Goal: Task Accomplishment & Management: Use online tool/utility

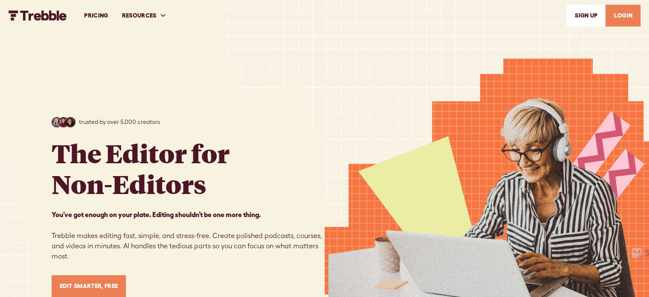
click at [633, 15] on link "LOGIN" at bounding box center [622, 16] width 35 height 22
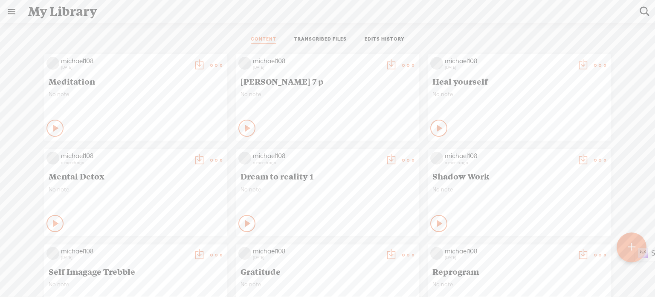
click at [630, 244] on t at bounding box center [631, 247] width 7 height 19
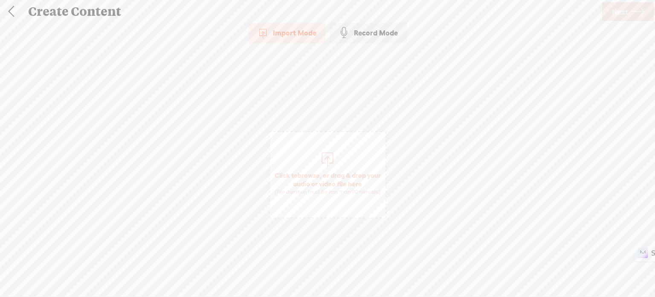
click at [326, 159] on div at bounding box center [327, 157] width 17 height 17
click at [622, 12] on span "Next" at bounding box center [620, 12] width 16 height 22
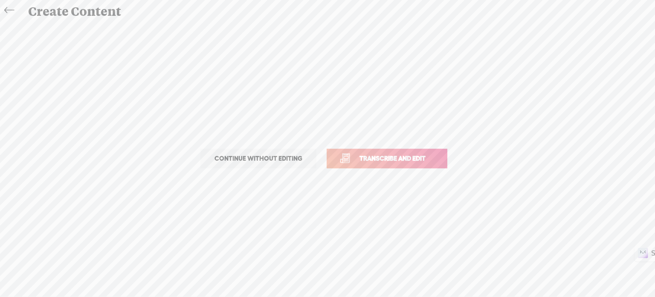
click at [422, 155] on span "Transcribe and edit" at bounding box center [393, 158] width 84 height 10
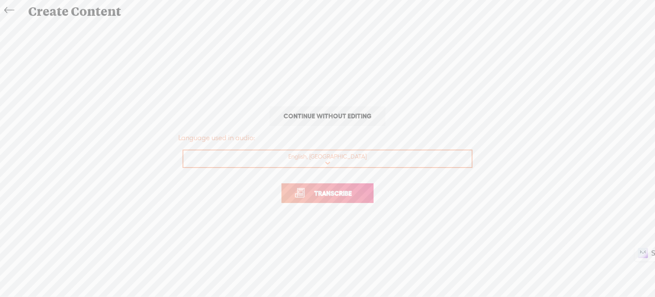
click at [350, 194] on span "Transcribe" at bounding box center [332, 193] width 55 height 10
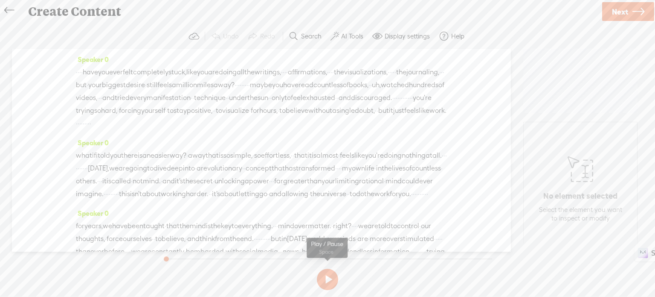
click at [330, 275] on button at bounding box center [327, 278] width 21 height 21
click at [324, 277] on button at bounding box center [327, 278] width 21 height 21
click at [346, 34] on label "AI Tools" at bounding box center [352, 36] width 22 height 9
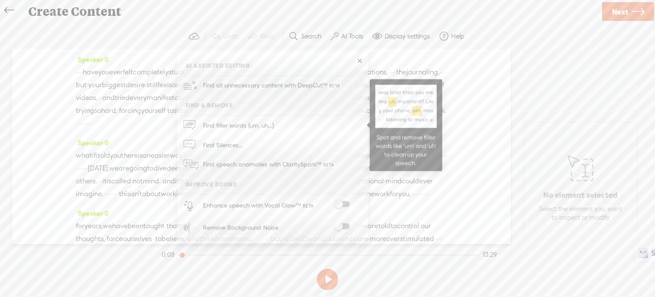
click at [254, 127] on span "Find filler words (um, uh...)" at bounding box center [238, 125] width 77 height 19
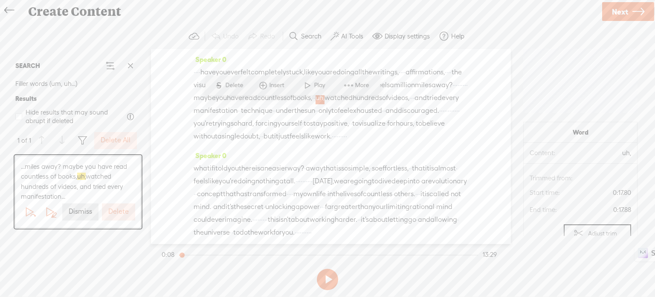
scroll to position [4, 0]
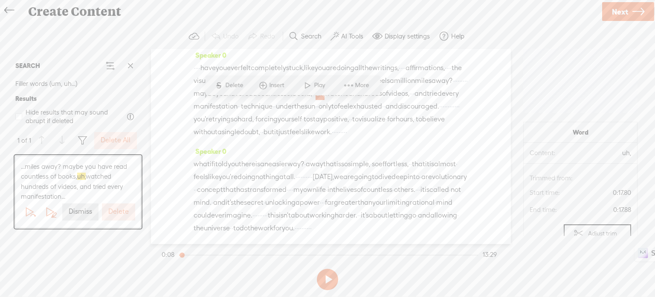
click at [80, 212] on label "Dismiss" at bounding box center [80, 211] width 23 height 9
click at [346, 35] on label "AI Tools" at bounding box center [352, 36] width 22 height 9
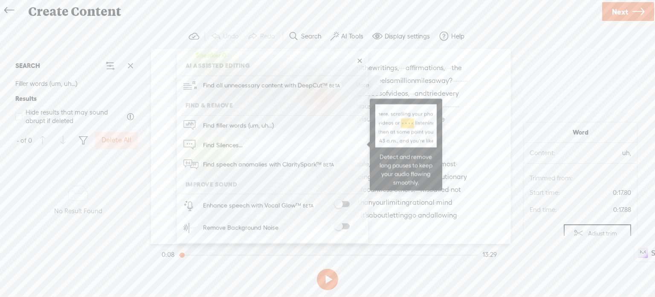
click at [250, 143] on link "Find Silences..." at bounding box center [272, 145] width 183 height 20
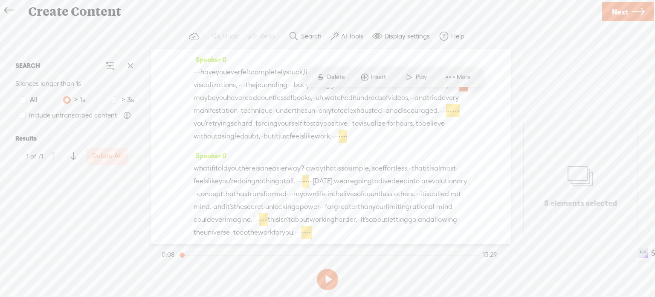
scroll to position [4029, 0]
click at [123, 238] on span "...everything you need. see you next time. · · · ·" at bounding box center [78, 231] width 114 height 20
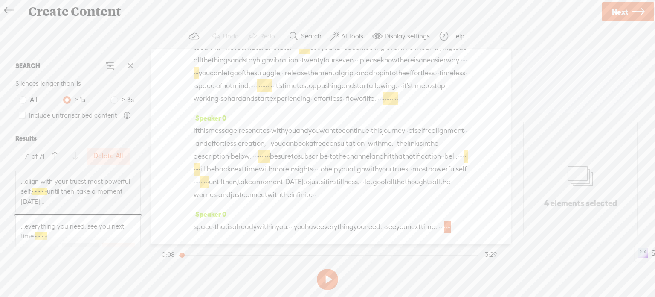
scroll to position [4050, 0]
click at [87, 231] on label "Dismiss" at bounding box center [80, 230] width 23 height 9
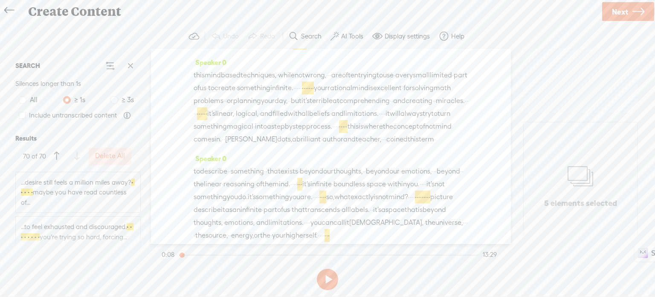
scroll to position [0, 0]
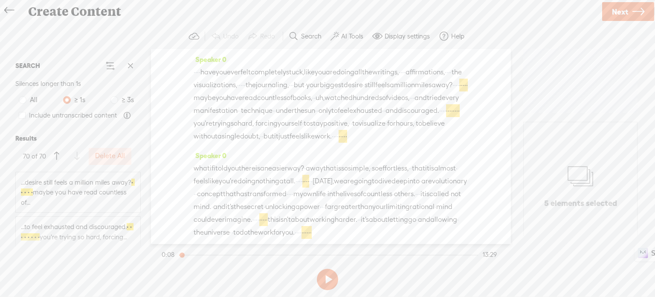
click at [104, 155] on label "Delete All" at bounding box center [110, 155] width 30 height 9
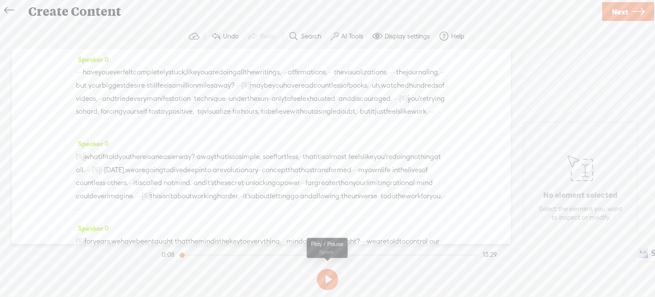
click at [329, 279] on button at bounding box center [327, 278] width 21 height 21
drag, startPoint x: 328, startPoint y: 278, endPoint x: 298, endPoint y: 271, distance: 30.7
click at [326, 278] on button at bounding box center [327, 278] width 21 height 21
drag, startPoint x: 183, startPoint y: 254, endPoint x: 168, endPoint y: 254, distance: 14.9
click at [168, 254] on section "0:09 11:58" at bounding box center [329, 254] width 339 height 21
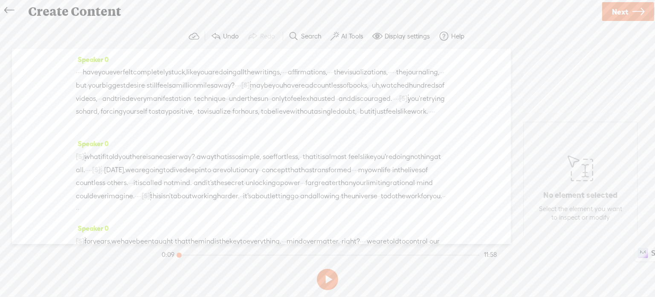
click at [323, 276] on button at bounding box center [327, 278] width 21 height 21
click at [325, 275] on button at bounding box center [327, 278] width 21 height 21
drag, startPoint x: 229, startPoint y: 99, endPoint x: 237, endPoint y: 100, distance: 7.7
click at [372, 92] on span "uh," at bounding box center [376, 85] width 9 height 13
click at [174, 75] on span "Delete" at bounding box center [176, 77] width 20 height 9
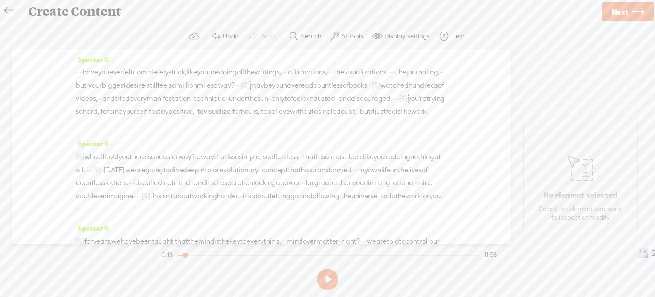
click at [250, 92] on span "maybe" at bounding box center [261, 85] width 22 height 13
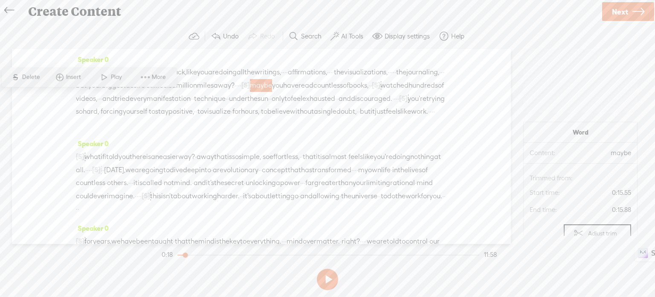
click at [108, 78] on span at bounding box center [104, 76] width 13 height 15
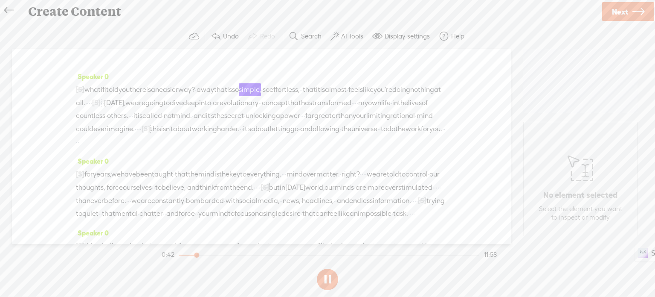
scroll to position [85, 0]
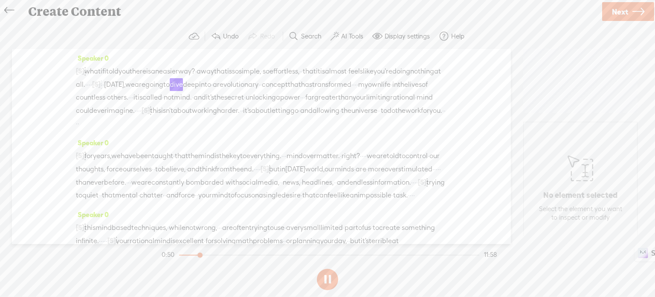
click at [331, 276] on button at bounding box center [327, 278] width 21 height 21
drag, startPoint x: 207, startPoint y: 96, endPoint x: 219, endPoint y: 97, distance: 12.0
click at [219, 97] on div "[S] · · · · · what if i told you there is an easier way? · a way that is so sim…" at bounding box center [261, 96] width 371 height 65
click at [172, 75] on span "Delete" at bounding box center [167, 75] width 20 height 9
click at [349, 78] on span "feels" at bounding box center [356, 71] width 15 height 13
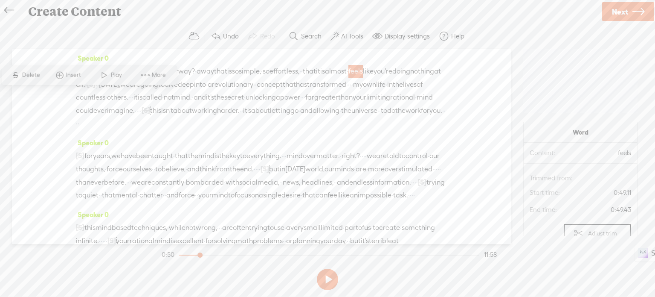
click at [116, 75] on span "Play" at bounding box center [116, 75] width 13 height 9
click at [327, 276] on button at bounding box center [327, 278] width 21 height 21
click at [119, 78] on span "told" at bounding box center [112, 71] width 12 height 13
click at [153, 61] on span "Play" at bounding box center [153, 62] width 13 height 9
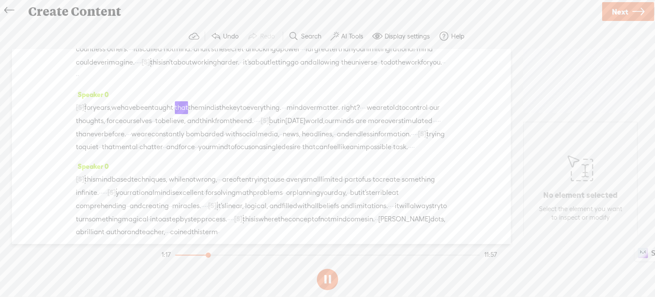
scroll to position [171, 0]
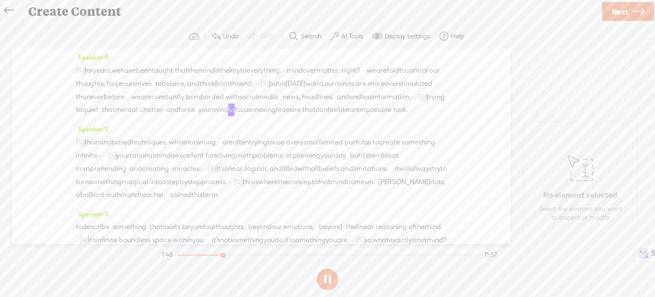
click at [326, 276] on button at bounding box center [327, 278] width 21 height 21
drag, startPoint x: 359, startPoint y: 133, endPoint x: 371, endPoint y: 133, distance: 11.5
click at [371, 116] on div "[S] · · · · · · for years, we have been taught · that the mind is the key to ev…" at bounding box center [261, 90] width 371 height 52
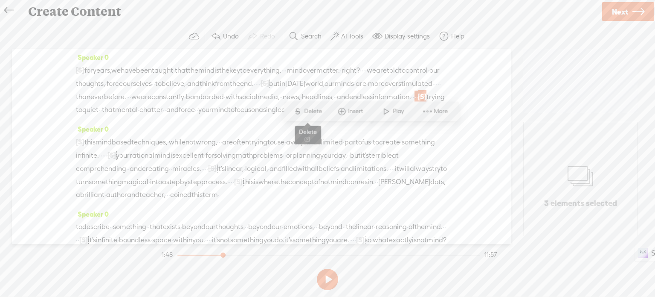
click at [321, 110] on span "Delete" at bounding box center [314, 111] width 20 height 9
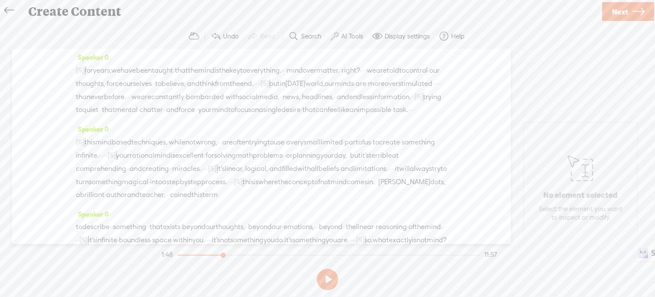
click at [186, 103] on span "bombarded" at bounding box center [205, 96] width 38 height 13
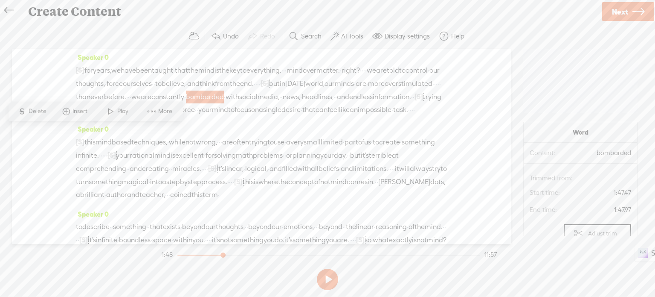
click at [113, 112] on span at bounding box center [111, 110] width 13 height 15
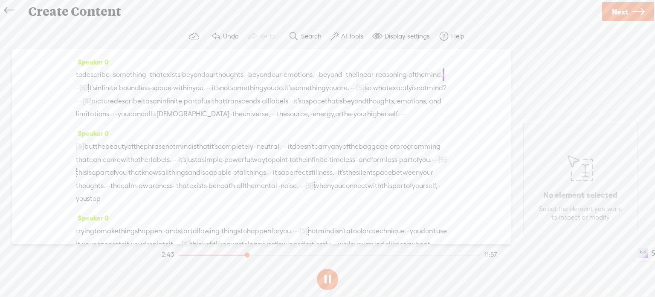
scroll to position [341, 0]
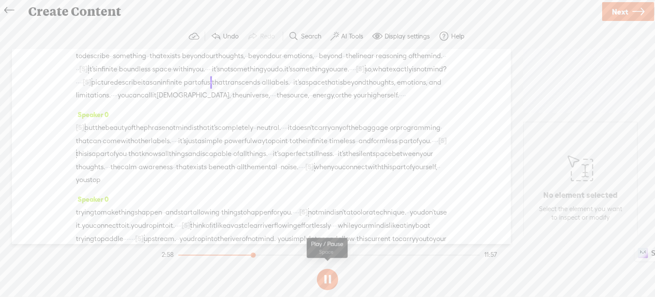
click at [329, 277] on button at bounding box center [327, 278] width 21 height 21
click at [114, 89] on span "picture" at bounding box center [102, 82] width 23 height 13
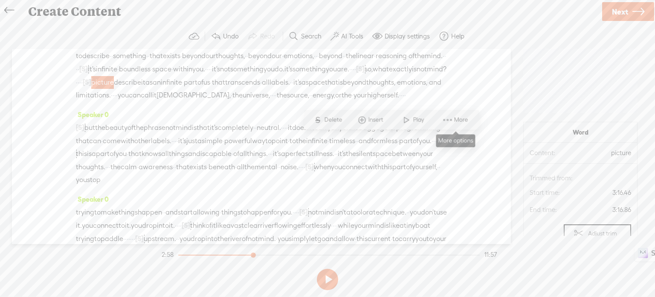
click at [445, 120] on span at bounding box center [448, 119] width 13 height 15
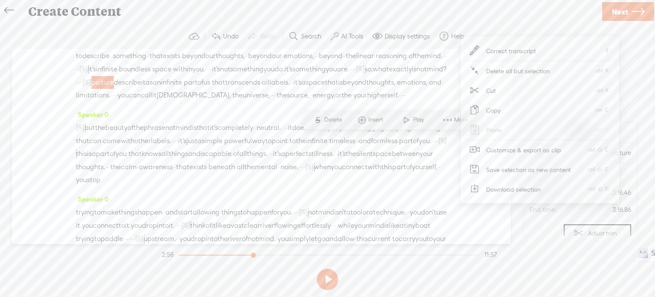
click at [500, 49] on span "Correct transcript" at bounding box center [512, 50] width 84 height 19
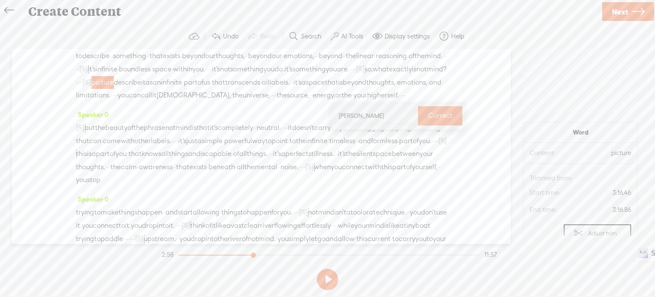
type input "Richard"
click at [428, 113] on label "Correct" at bounding box center [440, 115] width 24 height 17
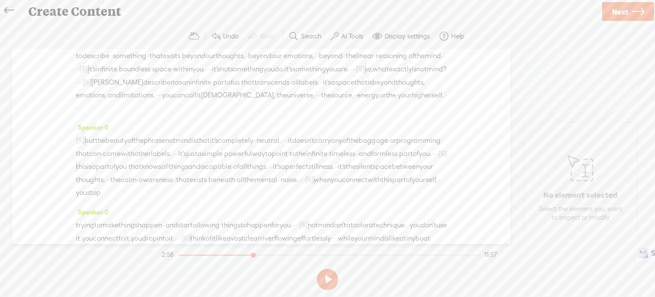
click at [143, 89] on span "Richard" at bounding box center [117, 82] width 52 height 13
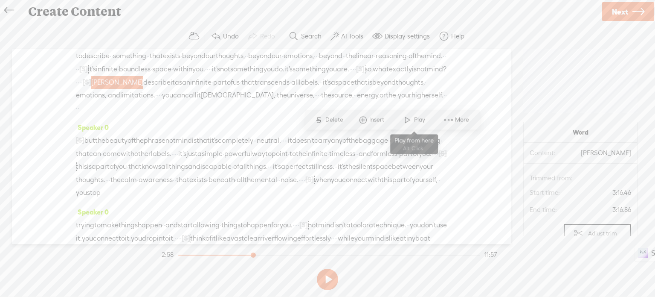
click at [405, 119] on span at bounding box center [407, 119] width 13 height 15
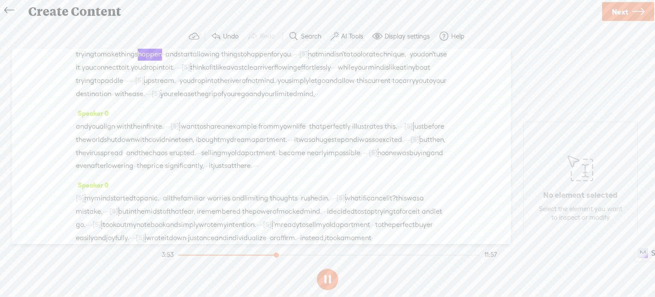
scroll to position [555, 0]
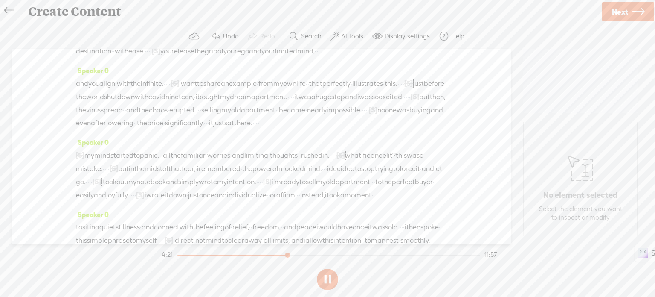
click at [324, 281] on button at bounding box center [327, 278] width 21 height 21
drag, startPoint x: 386, startPoint y: 118, endPoint x: 406, endPoint y: 121, distance: 20.3
click at [406, 58] on div "trying to make things happen · · and start allowing · things to happen for you.…" at bounding box center [261, 31] width 371 height 53
click at [353, 99] on span "Delete" at bounding box center [349, 98] width 20 height 9
click at [297, 31] on span "effortlessly" at bounding box center [314, 24] width 34 height 13
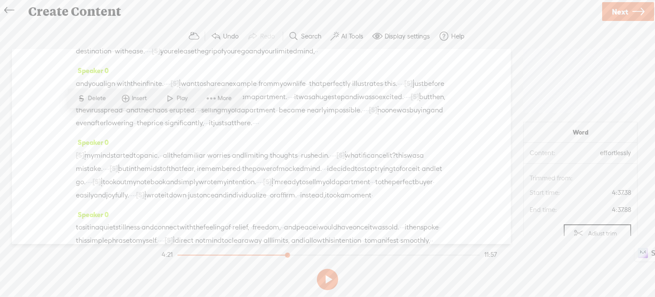
click at [171, 97] on span at bounding box center [170, 97] width 13 height 15
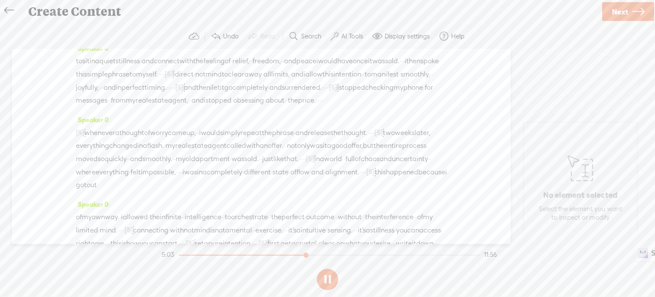
scroll to position [725, 0]
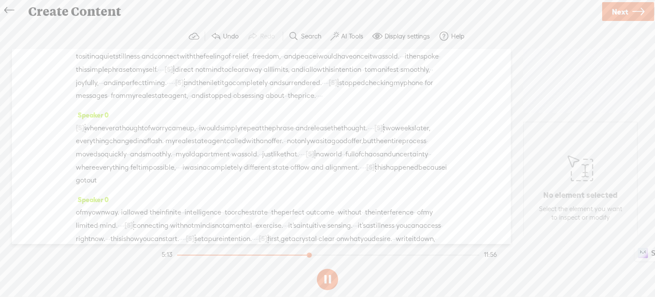
click at [327, 280] on button at bounding box center [327, 278] width 21 height 21
drag, startPoint x: 407, startPoint y: 86, endPoint x: 416, endPoint y: 86, distance: 9.0
click at [416, 31] on div "[S] · · · · · · · my mind started to panic. · · all the familiar · worries · an…" at bounding box center [261, 4] width 371 height 53
click at [368, 67] on span "Delete" at bounding box center [363, 68] width 20 height 9
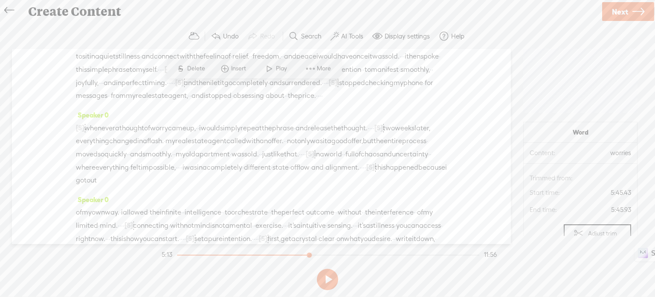
click at [277, 67] on span "Play" at bounding box center [282, 68] width 13 height 9
click at [329, 272] on button at bounding box center [327, 278] width 21 height 21
drag, startPoint x: 201, startPoint y: 103, endPoint x: 213, endPoint y: 102, distance: 12.4
click at [213, 31] on div "[S] · · · · · · · my mind started to panic. · · all the familiar · worries · an…" at bounding box center [261, 4] width 371 height 53
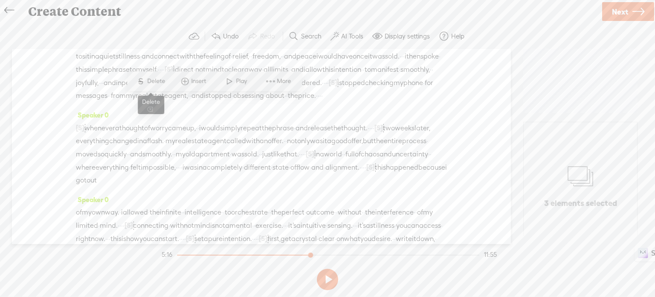
click at [163, 80] on span "Delete" at bounding box center [157, 81] width 20 height 9
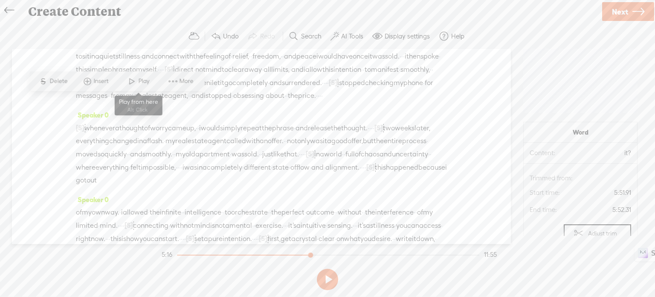
click at [140, 77] on span "Play" at bounding box center [144, 81] width 13 height 9
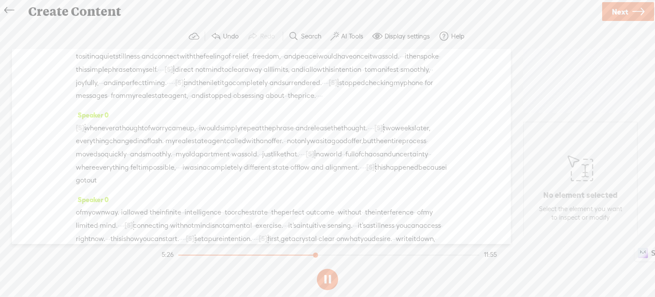
click at [325, 280] on button at bounding box center [327, 278] width 21 height 21
click at [312, 31] on div "[S] · · · · · · · my mind started to panic. · · all the familiar · worries · an…" at bounding box center [261, 4] width 371 height 53
drag, startPoint x: 312, startPoint y: 116, endPoint x: 322, endPoint y: 116, distance: 9.8
click at [322, 31] on div "[S] · · · · · · · my mind started to panic. · · all the familiar · worries · an…" at bounding box center [261, 4] width 371 height 53
click at [256, 94] on span "S" at bounding box center [252, 93] width 13 height 15
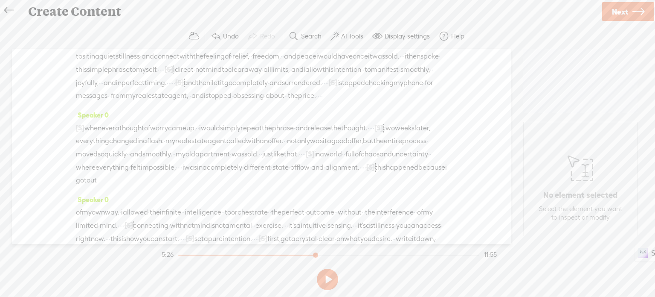
click at [174, 93] on span at bounding box center [173, 93] width 13 height 15
click at [328, 276] on button at bounding box center [327, 278] width 21 height 21
drag, startPoint x: 228, startPoint y: 140, endPoint x: 282, endPoint y: 144, distance: 53.5
click at [282, 31] on div "[S] · · · · · · · my mind started to panic. · · all the familiar · worries · an…" at bounding box center [261, 4] width 371 height 53
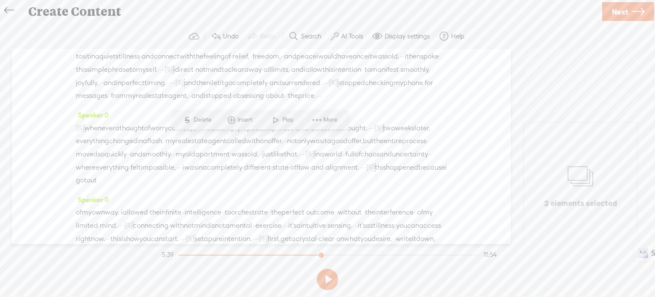
click at [314, 121] on span at bounding box center [317, 119] width 13 height 15
click at [370, 51] on span "Correct transcript" at bounding box center [381, 50] width 84 height 19
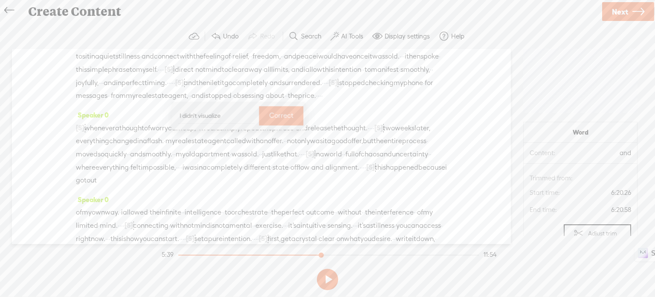
type input "I didn't visualize"
click at [279, 112] on label "Correct" at bounding box center [281, 115] width 24 height 17
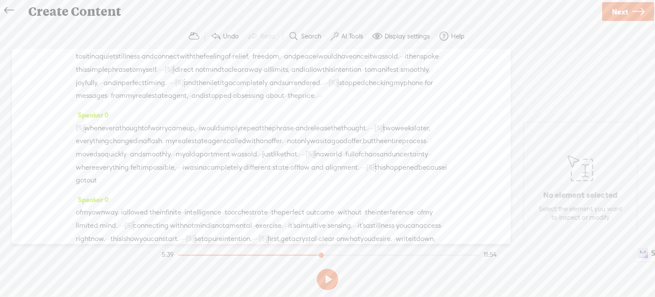
click at [106, 31] on span "joyfully." at bounding box center [117, 24] width 23 height 13
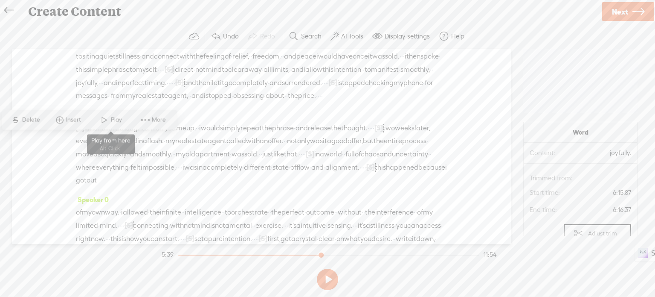
click at [113, 120] on span "Play" at bounding box center [116, 119] width 13 height 9
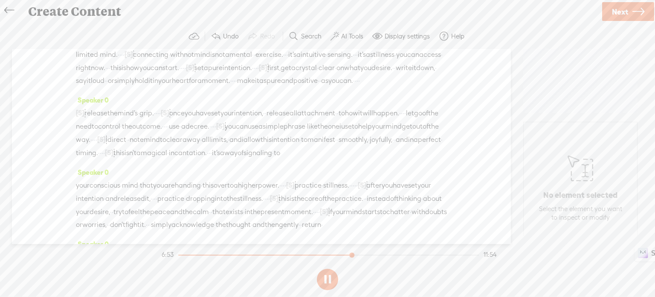
scroll to position [981, 0]
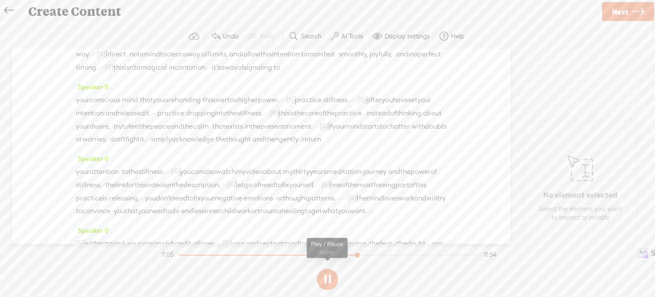
click at [328, 271] on button at bounding box center [327, 278] width 21 height 21
drag, startPoint x: 260, startPoint y: 121, endPoint x: 254, endPoint y: 112, distance: 10.8
click at [212, 99] on span "Delete" at bounding box center [217, 100] width 20 height 9
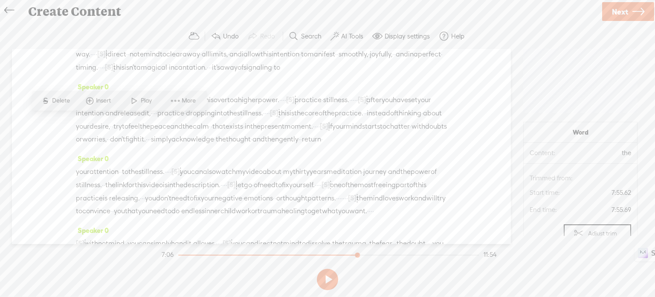
click at [137, 100] on span at bounding box center [134, 100] width 13 height 15
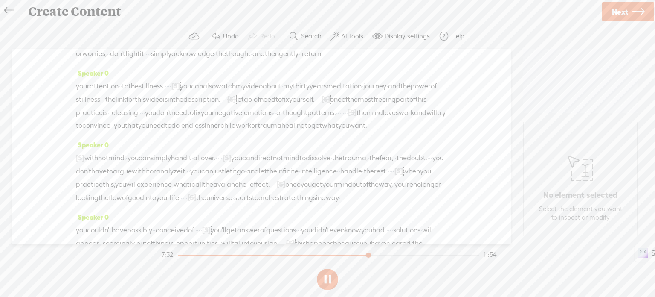
scroll to position [1109, 0]
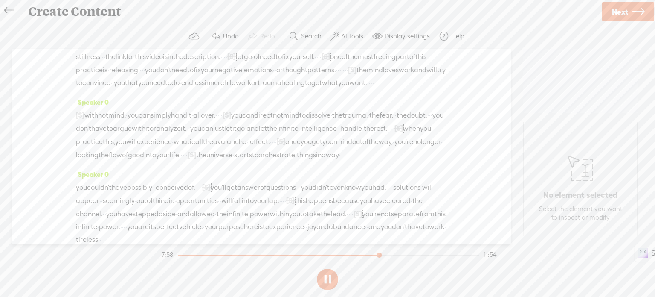
click at [333, 279] on button at bounding box center [327, 278] width 21 height 21
click at [470, 81] on span at bounding box center [473, 80] width 13 height 15
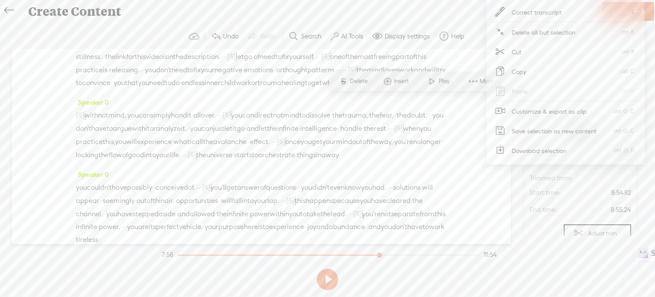
click at [518, 12] on span "Correct transcript" at bounding box center [537, 12] width 84 height 19
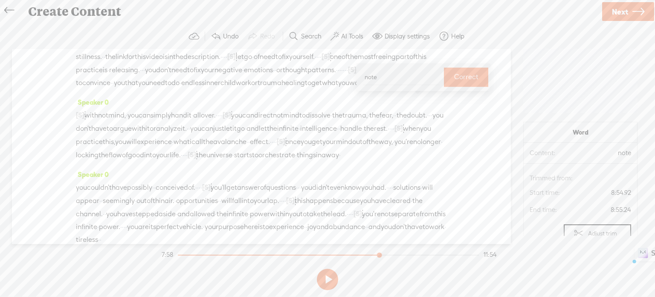
click at [381, 76] on input "note" at bounding box center [401, 77] width 77 height 16
type input "not"
click at [464, 72] on label "Correct" at bounding box center [466, 76] width 24 height 17
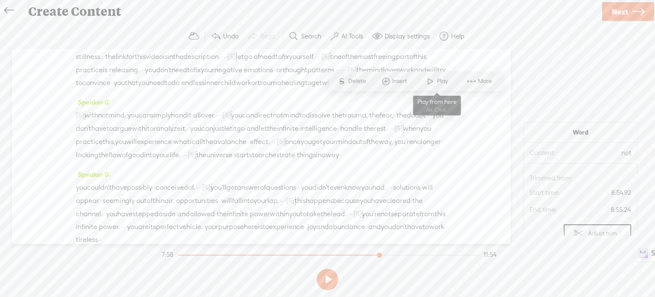
click at [431, 81] on span at bounding box center [430, 80] width 13 height 15
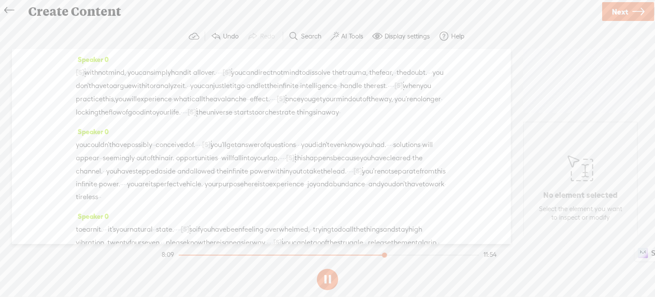
scroll to position [1195, 0]
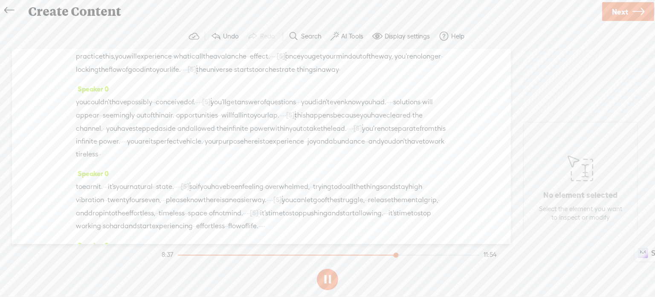
click at [323, 278] on button at bounding box center [327, 278] width 21 height 21
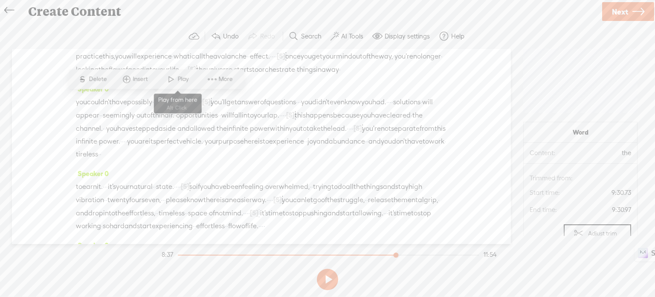
click at [172, 73] on span at bounding box center [171, 78] width 13 height 15
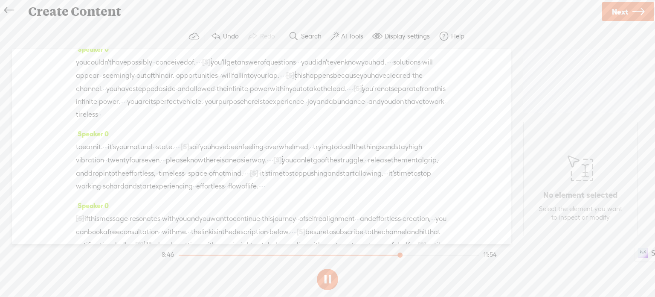
scroll to position [1237, 0]
click at [325, 277] on button at bounding box center [327, 278] width 21 height 21
drag, startPoint x: 257, startPoint y: 153, endPoint x: 270, endPoint y: 153, distance: 12.8
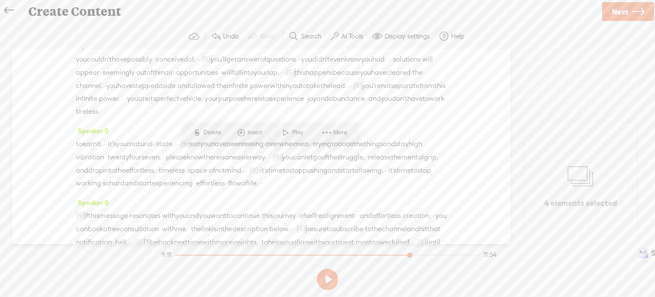
click at [214, 136] on span "Delete" at bounding box center [214, 132] width 20 height 9
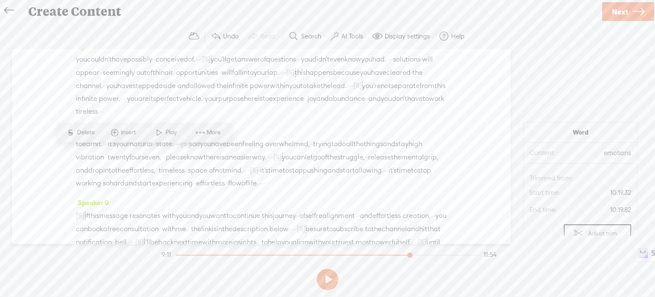
click at [163, 129] on span at bounding box center [159, 132] width 13 height 15
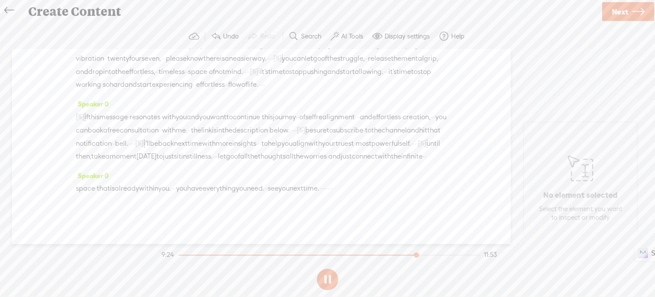
scroll to position [1341, 0]
click at [326, 276] on button at bounding box center [327, 278] width 21 height 21
drag, startPoint x: 267, startPoint y: 91, endPoint x: 277, endPoint y: 94, distance: 10.7
drag, startPoint x: 224, startPoint y: 71, endPoint x: 179, endPoint y: 91, distance: 48.5
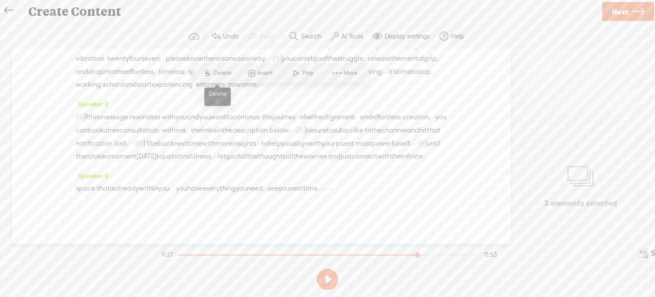
click at [221, 73] on span "Delete" at bounding box center [224, 73] width 20 height 9
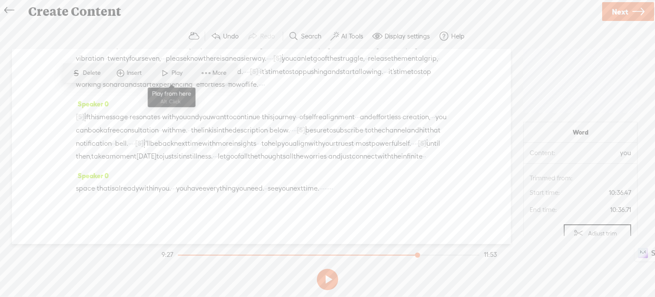
click at [166, 73] on span at bounding box center [165, 72] width 13 height 15
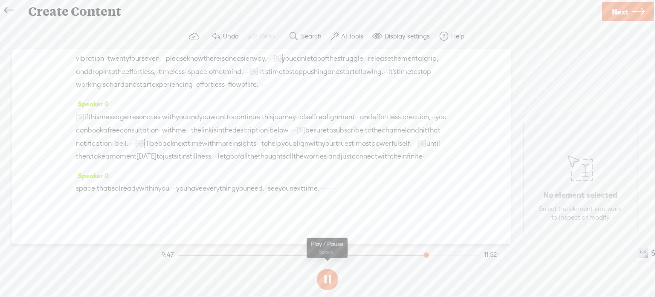
click at [329, 274] on button at bounding box center [327, 278] width 21 height 21
drag, startPoint x: 209, startPoint y: 131, endPoint x: 218, endPoint y: 135, distance: 9.7
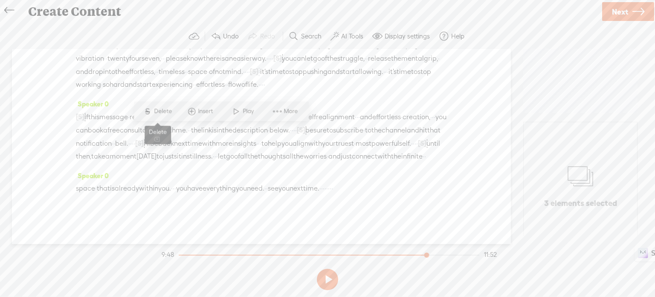
click at [154, 110] on span "Delete" at bounding box center [164, 111] width 20 height 9
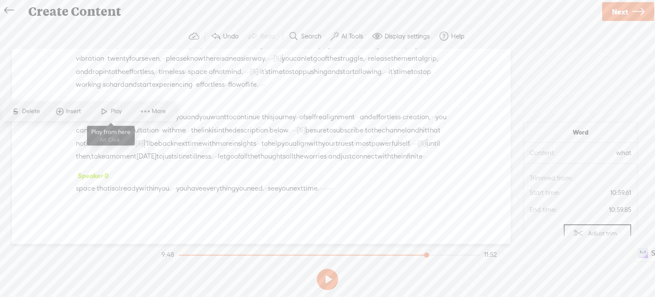
click at [111, 109] on span "Play" at bounding box center [116, 111] width 13 height 9
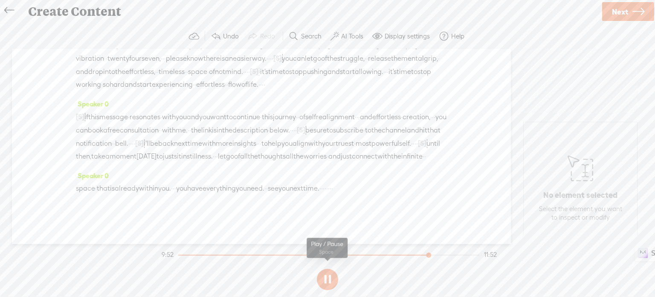
click at [331, 278] on button at bounding box center [327, 278] width 21 height 21
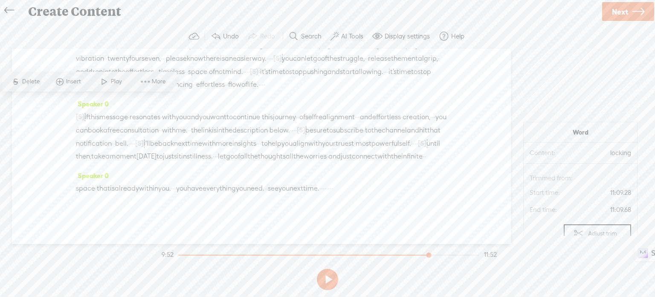
click at [162, 83] on span "More" at bounding box center [160, 81] width 16 height 9
click at [206, 12] on span "Correct transcript" at bounding box center [225, 12] width 84 height 19
type input "blocking"
click at [137, 76] on button "Correct" at bounding box center [137, 77] width 44 height 19
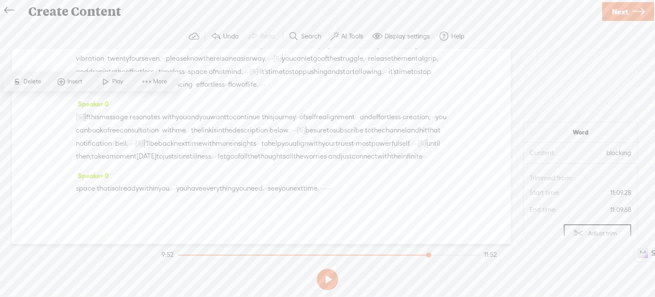
click at [110, 82] on span at bounding box center [105, 81] width 13 height 15
click at [331, 281] on button at bounding box center [327, 278] width 21 height 21
drag, startPoint x: 233, startPoint y: 134, endPoint x: 242, endPoint y: 134, distance: 9.0
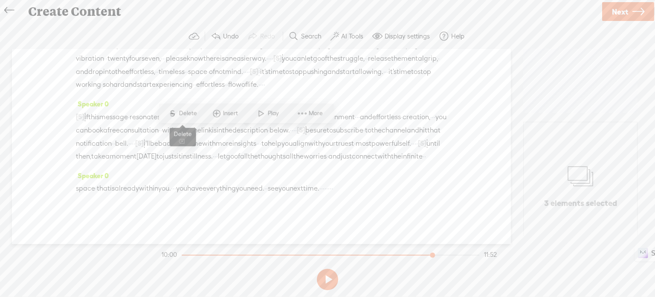
click at [194, 113] on span "Delete" at bounding box center [189, 113] width 20 height 9
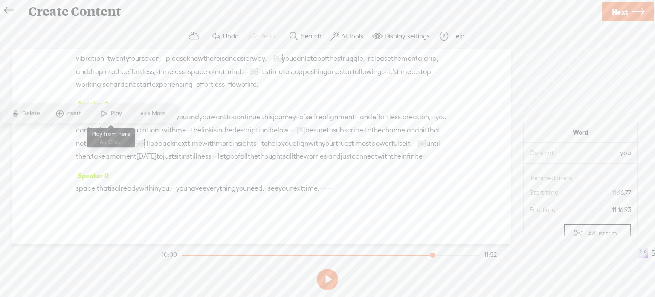
click at [114, 112] on span "Play" at bounding box center [116, 113] width 13 height 9
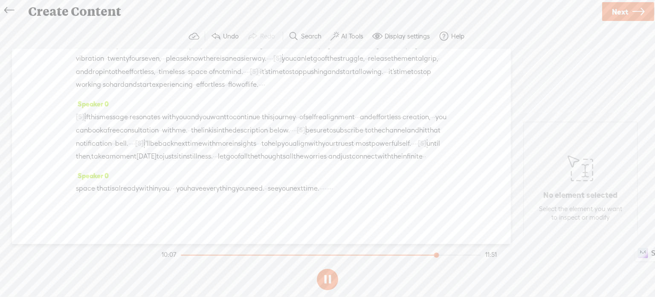
click at [324, 278] on button at bounding box center [327, 278] width 21 height 21
drag, startPoint x: 118, startPoint y: 145, endPoint x: 124, endPoint y: 148, distance: 6.7
click at [68, 126] on span "Delete" at bounding box center [68, 126] width 20 height 9
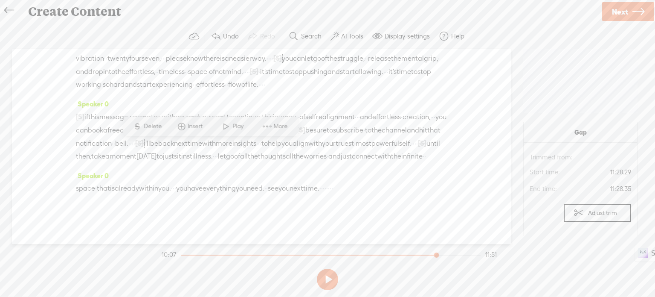
click at [150, 125] on span "Delete" at bounding box center [154, 126] width 20 height 9
click at [305, 113] on span "Delete" at bounding box center [298, 113] width 20 height 9
click at [210, 113] on span at bounding box center [207, 112] width 13 height 15
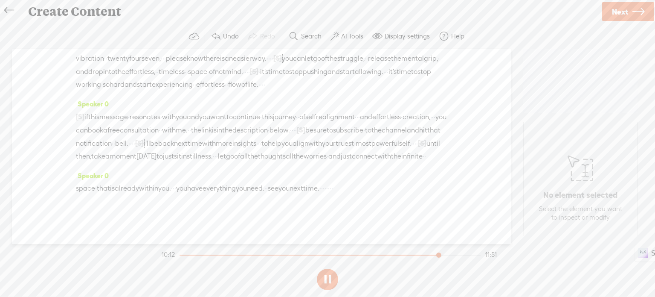
click at [333, 283] on button at bounding box center [327, 278] width 21 height 21
click at [60, 122] on span "Delete" at bounding box center [57, 126] width 20 height 9
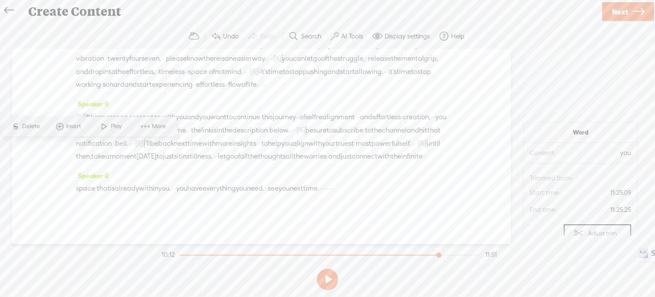
click at [100, 130] on span at bounding box center [104, 125] width 13 height 15
click at [324, 276] on button at bounding box center [327, 278] width 21 height 21
drag, startPoint x: 101, startPoint y: 158, endPoint x: 108, endPoint y: 158, distance: 7.3
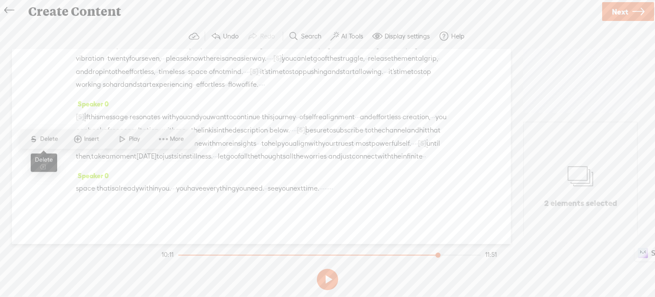
click at [53, 138] on span "Delete" at bounding box center [50, 138] width 20 height 9
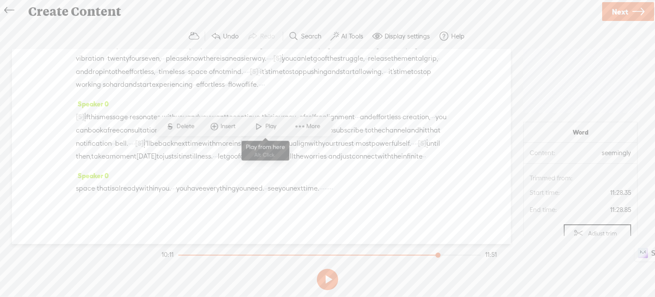
drag, startPoint x: 265, startPoint y: 126, endPoint x: 228, endPoint y: 189, distance: 72.7
click at [265, 126] on span "Play" at bounding box center [271, 126] width 13 height 9
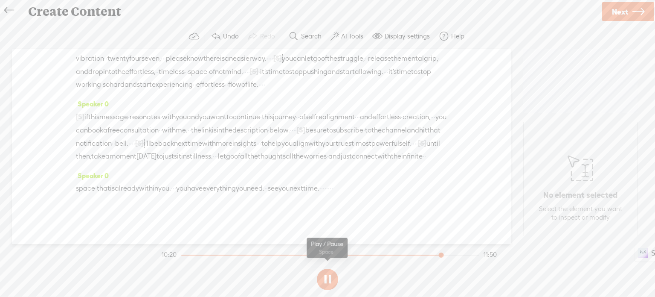
click at [324, 279] on button at bounding box center [327, 278] width 21 height 21
drag, startPoint x: 280, startPoint y: 175, endPoint x: 285, endPoint y: 179, distance: 6.4
click at [242, 153] on span "Delete" at bounding box center [237, 152] width 20 height 9
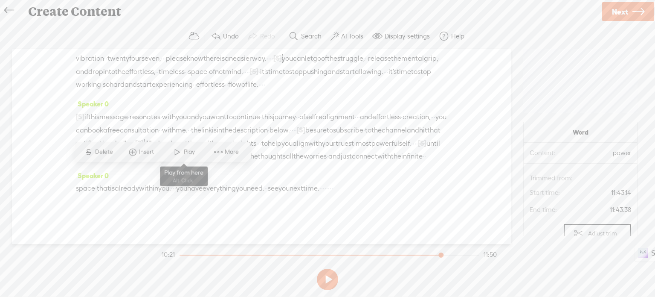
click at [186, 150] on span "Play" at bounding box center [190, 152] width 13 height 9
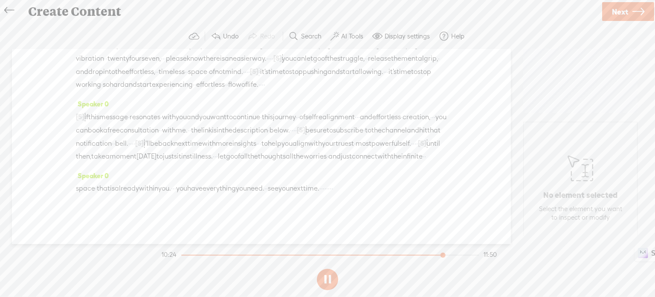
drag, startPoint x: 322, startPoint y: 271, endPoint x: 276, endPoint y: 250, distance: 50.4
click at [317, 270] on section at bounding box center [327, 279] width 335 height 28
click at [326, 279] on section at bounding box center [327, 279] width 335 height 28
click at [328, 276] on button at bounding box center [327, 278] width 21 height 21
drag, startPoint x: 111, startPoint y: 186, endPoint x: 118, endPoint y: 188, distance: 7.7
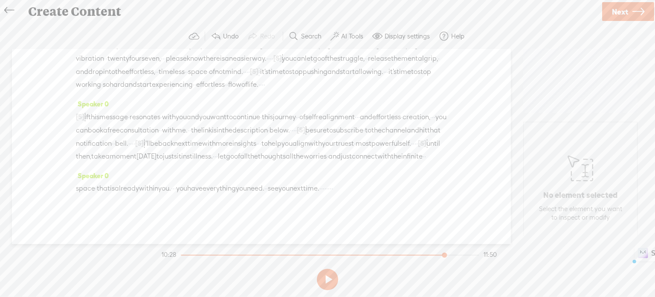
click at [50, 163] on span "Delete" at bounding box center [59, 164] width 20 height 9
click at [314, 155] on span at bounding box center [315, 151] width 13 height 15
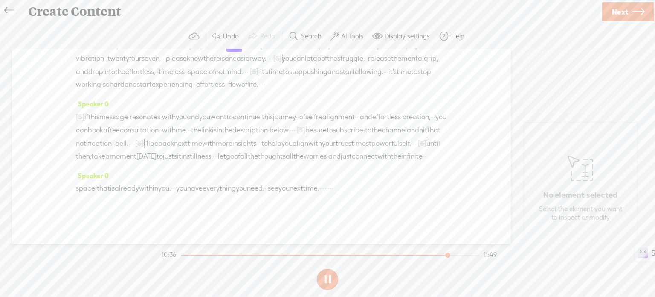
click at [327, 276] on button at bounding box center [327, 278] width 21 height 21
click at [156, 52] on span "·" at bounding box center [155, 45] width 2 height 13
click at [124, 125] on span "Delete" at bounding box center [131, 127] width 20 height 9
click at [90, 52] on span "earn" at bounding box center [89, 45] width 15 height 13
drag, startPoint x: 111, startPoint y: 128, endPoint x: 87, endPoint y: 162, distance: 42.0
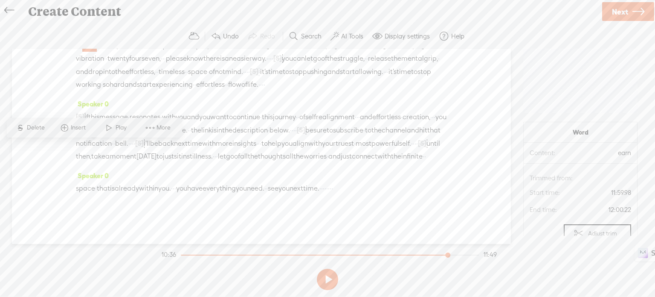
click at [111, 129] on span at bounding box center [109, 127] width 13 height 15
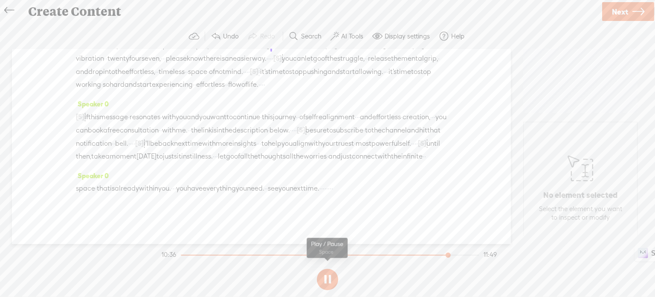
click at [321, 278] on button at bounding box center [327, 278] width 21 height 21
drag, startPoint x: 229, startPoint y: 151, endPoint x: 237, endPoint y: 151, distance: 8.5
click at [237, 91] on div "to earn it. · · · it's your natural · [S] · state. · · · · [S] · · · · · · · so…" at bounding box center [261, 64] width 371 height 52
click at [189, 129] on span "Delete" at bounding box center [185, 127] width 20 height 9
click at [153, 52] on span "natural" at bounding box center [141, 45] width 23 height 13
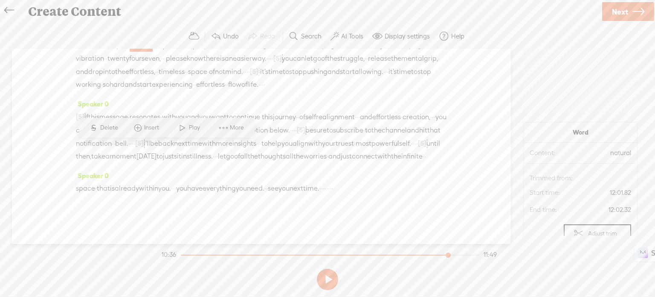
click at [184, 128] on span at bounding box center [182, 127] width 13 height 15
click at [329, 276] on button at bounding box center [327, 278] width 21 height 21
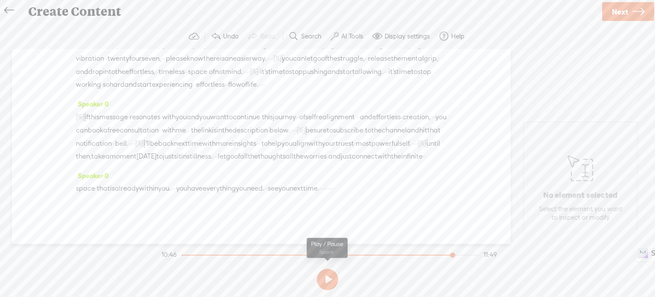
click at [328, 281] on button at bounding box center [327, 278] width 21 height 21
click at [327, 274] on button at bounding box center [327, 278] width 21 height 21
drag, startPoint x: 157, startPoint y: 186, endPoint x: 173, endPoint y: 189, distance: 15.6
click at [173, 91] on div "to earn it. · · · it's your natural · [S] · state. · · [S] · · · · · · · · · so…" at bounding box center [261, 64] width 371 height 52
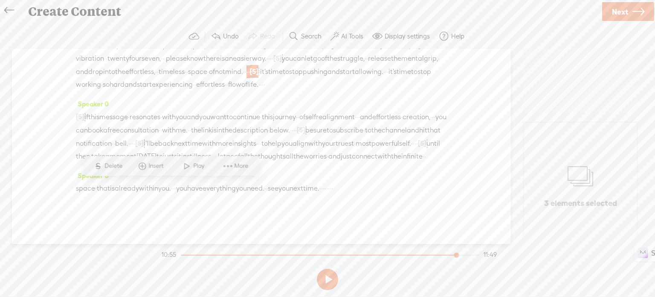
drag, startPoint x: 116, startPoint y: 166, endPoint x: 101, endPoint y: 177, distance: 19.2
click at [116, 166] on span "Delete" at bounding box center [115, 165] width 20 height 9
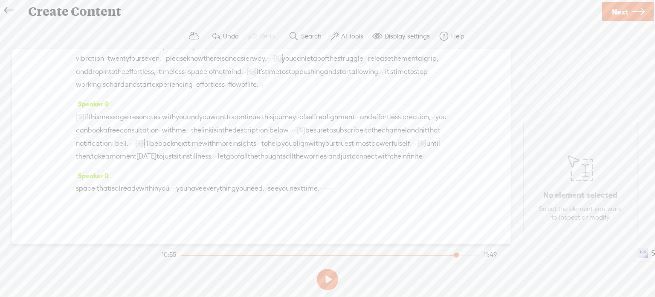
click at [188, 78] on span "space" at bounding box center [197, 71] width 19 height 13
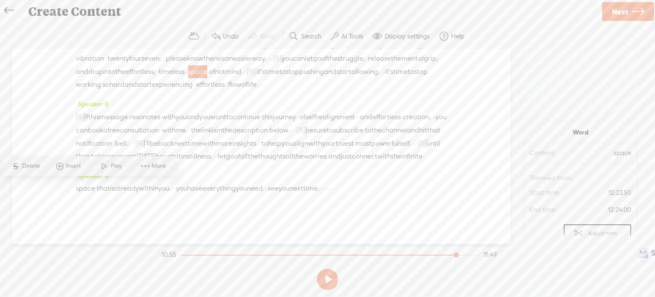
click at [111, 171] on span "Play" at bounding box center [111, 165] width 43 height 15
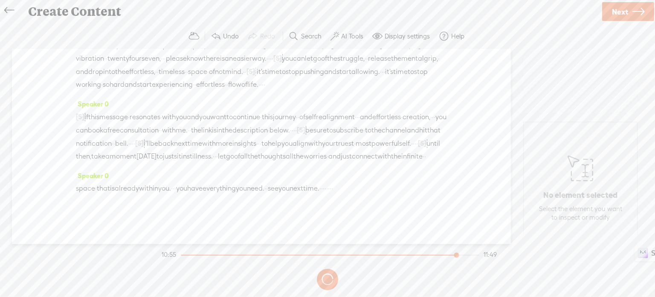
click at [367, 52] on span "things" at bounding box center [376, 45] width 19 height 13
click at [325, 281] on button at bounding box center [327, 278] width 21 height 21
drag, startPoint x: 112, startPoint y: 127, endPoint x: 119, endPoint y: 129, distance: 7.5
click at [119, 129] on div "[S] · · · · · · · · · · if this message · resonates · with you and you want to …" at bounding box center [261, 136] width 371 height 52
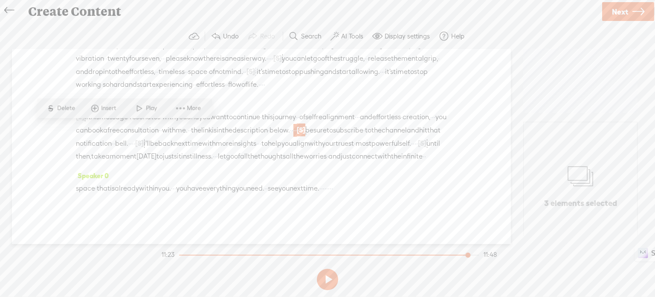
click at [65, 108] on span "Delete" at bounding box center [67, 108] width 20 height 9
click at [176, 124] on span "with" at bounding box center [169, 130] width 14 height 13
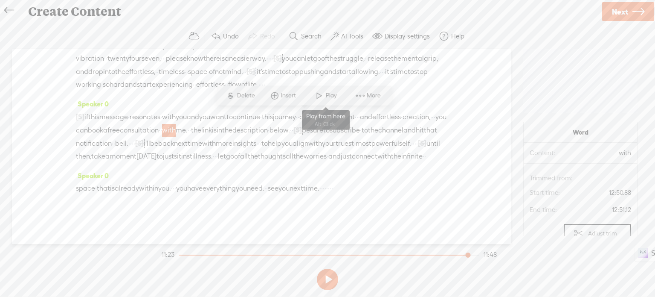
click at [321, 93] on span at bounding box center [319, 94] width 13 height 15
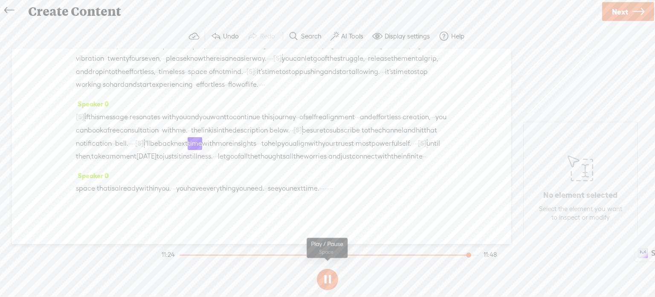
click at [329, 276] on button at bounding box center [327, 278] width 21 height 21
drag, startPoint x: 365, startPoint y: 131, endPoint x: 372, endPoint y: 131, distance: 7.7
click at [372, 131] on div "[S] · · · · · · · · · · if this message · resonates · with you and you want to …" at bounding box center [261, 136] width 371 height 52
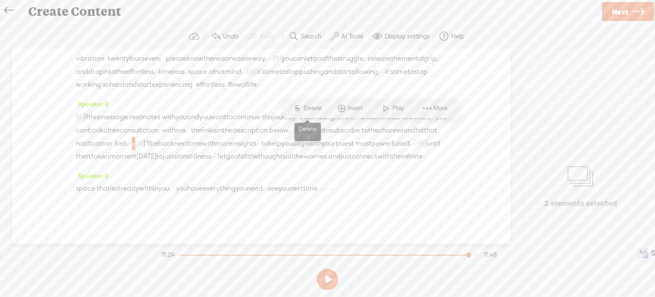
click at [305, 109] on span "Delete" at bounding box center [314, 108] width 20 height 9
click at [404, 129] on span "and" at bounding box center [410, 130] width 12 height 13
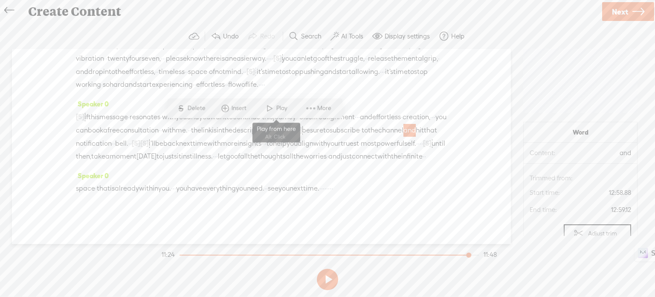
click at [282, 109] on span "Play" at bounding box center [282, 108] width 13 height 9
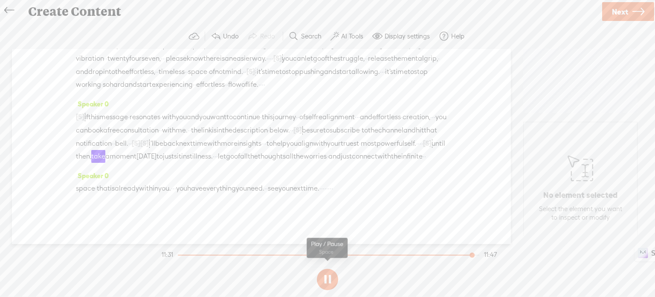
click at [324, 279] on button at bounding box center [327, 278] width 21 height 21
drag, startPoint x: 383, startPoint y: 141, endPoint x: 393, endPoint y: 140, distance: 9.9
click at [393, 140] on div "[S] · · · · · · · · · · if this message · resonates · with you and you want to …" at bounding box center [261, 136] width 371 height 52
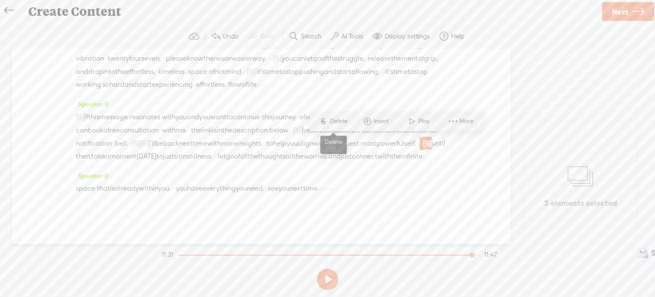
click at [340, 117] on span "Delete" at bounding box center [340, 121] width 20 height 9
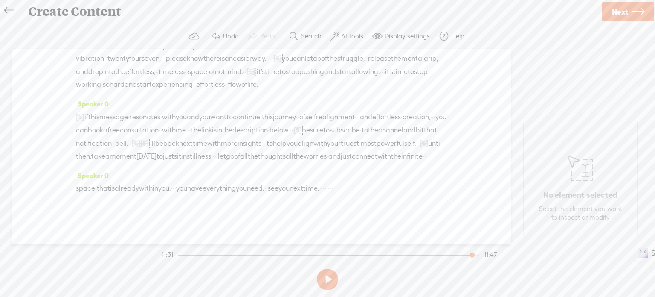
click at [112, 137] on span "notification" at bounding box center [94, 143] width 36 height 13
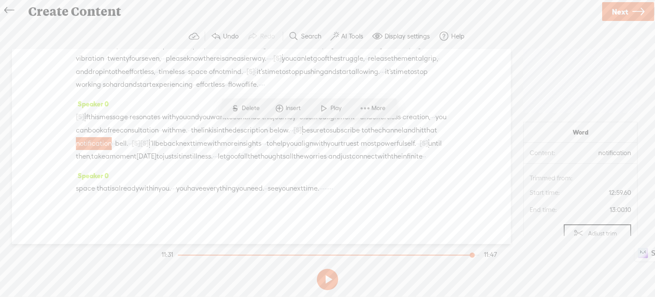
click at [333, 107] on span "Play" at bounding box center [337, 108] width 13 height 9
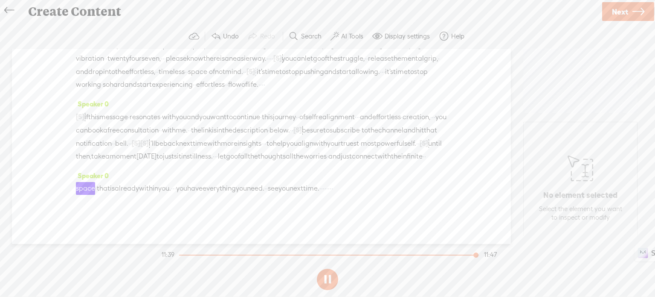
scroll to position [1618, 0]
drag, startPoint x: 411, startPoint y: 176, endPoint x: 422, endPoint y: 177, distance: 10.7
click at [422, 182] on div "space · that is already within you. · · · you have everything you need. · · see…" at bounding box center [261, 188] width 371 height 13
click at [365, 155] on span "Delete" at bounding box center [365, 155] width 20 height 9
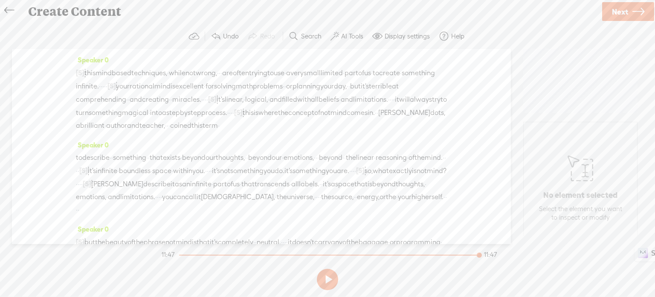
scroll to position [0, 0]
click at [325, 279] on button at bounding box center [327, 278] width 21 height 21
drag, startPoint x: 331, startPoint y: 278, endPoint x: 371, endPoint y: 293, distance: 42.4
click at [331, 278] on button at bounding box center [327, 278] width 21 height 21
click at [288, 76] on span "·" at bounding box center [287, 72] width 2 height 13
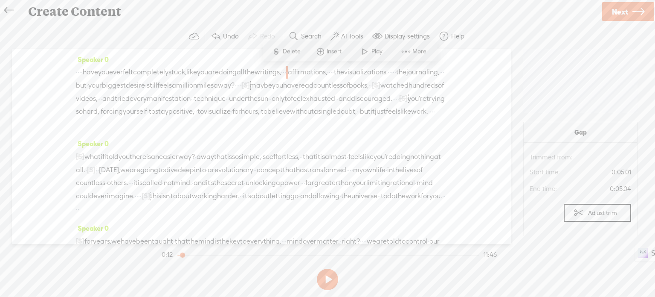
click at [409, 51] on span at bounding box center [406, 51] width 13 height 15
click at [327, 68] on span "affirmations," at bounding box center [307, 72] width 39 height 13
click at [443, 49] on span "More" at bounding box center [444, 51] width 16 height 9
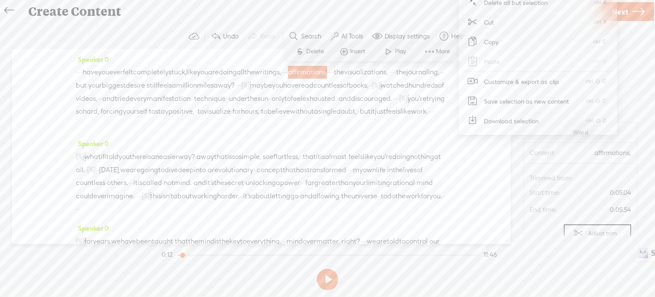
click at [357, 48] on span "Insert" at bounding box center [358, 51] width 17 height 9
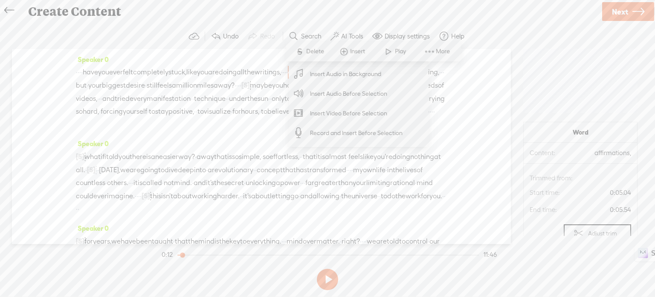
click at [474, 119] on div "Speaker 0 · · · · have you ever felt completely stuck, like you are doing all t…" at bounding box center [261, 146] width 499 height 195
click at [445, 51] on span "More" at bounding box center [444, 51] width 16 height 9
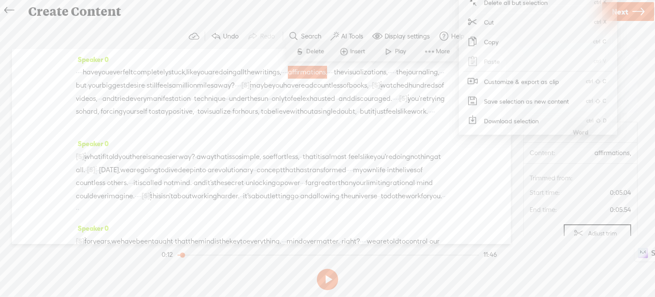
drag, startPoint x: 381, startPoint y: 71, endPoint x: 391, endPoint y: 68, distance: 10.7
click at [327, 71] on span "affirmations," at bounding box center [307, 72] width 39 height 13
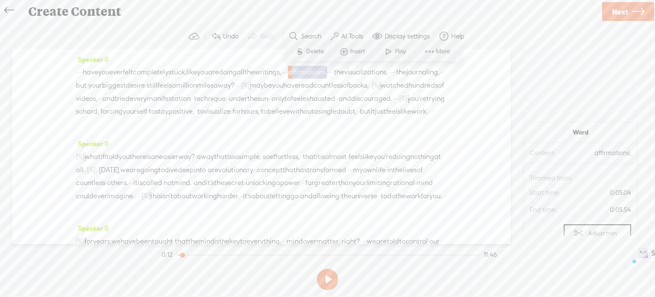
drag, startPoint x: 391, startPoint y: 69, endPoint x: 356, endPoint y: 73, distance: 34.8
click at [327, 73] on span "affirmations," at bounding box center [307, 72] width 39 height 13
click at [343, 49] on span at bounding box center [343, 51] width 13 height 15
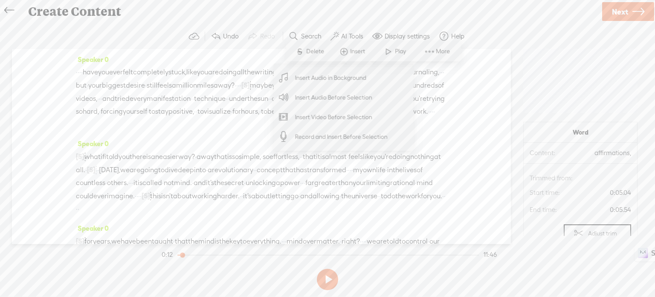
click at [437, 50] on span "More" at bounding box center [444, 51] width 16 height 9
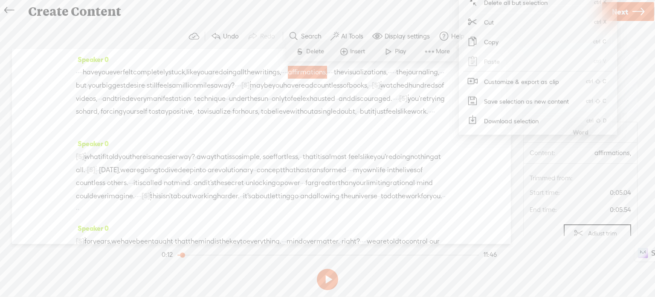
click at [394, 105] on span "·" at bounding box center [395, 98] width 2 height 13
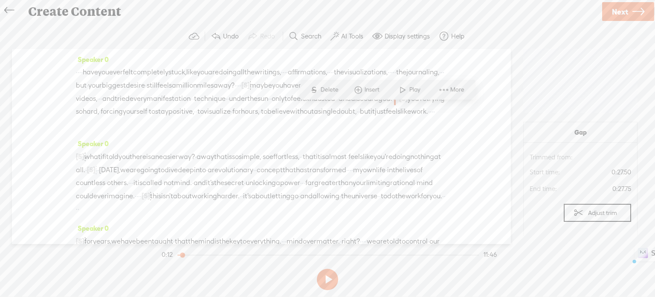
click at [169, 69] on span "completely" at bounding box center [150, 72] width 35 height 13
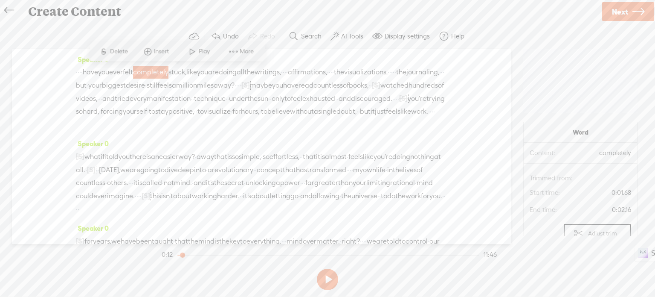
click at [187, 49] on span at bounding box center [192, 51] width 13 height 15
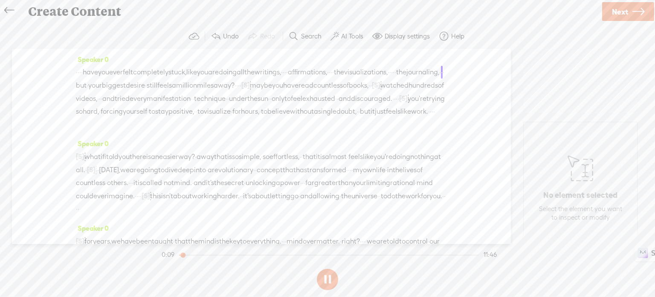
click at [330, 280] on button at bounding box center [327, 278] width 21 height 21
click at [327, 73] on span "affirmations," at bounding box center [307, 72] width 39 height 13
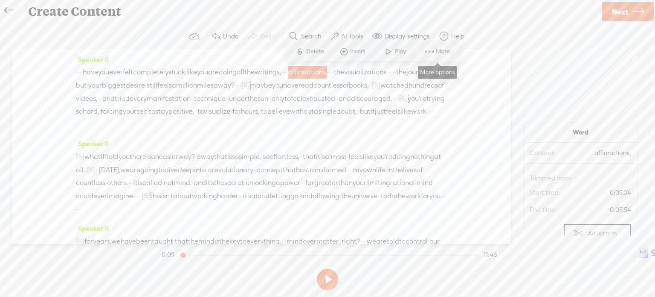
click at [433, 54] on span at bounding box center [429, 51] width 13 height 15
click at [347, 50] on span at bounding box center [343, 51] width 13 height 15
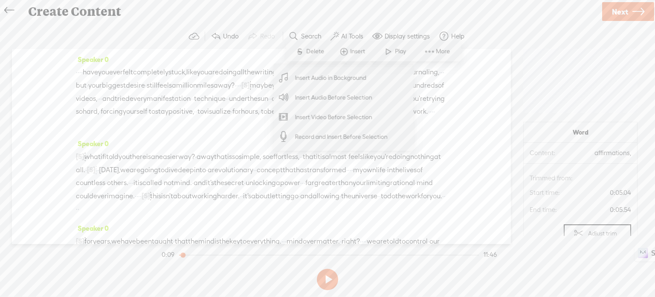
click at [476, 155] on div "Speaker 0 · · · · have you ever felt completely stuck, like you are doing all t…" at bounding box center [261, 146] width 499 height 195
click at [479, 134] on div "Speaker 0 · · · · have you ever felt completely stuck, like you are doing all t…" at bounding box center [261, 146] width 499 height 195
click at [478, 130] on div "Speaker 0 · · · · have you ever felt completely stuck, like you are doing all t…" at bounding box center [261, 146] width 499 height 195
drag, startPoint x: 477, startPoint y: 130, endPoint x: 472, endPoint y: 124, distance: 7.6
click at [475, 128] on div "Speaker 0 · · · · have you ever felt completely stuck, like you are doing all t…" at bounding box center [261, 146] width 499 height 195
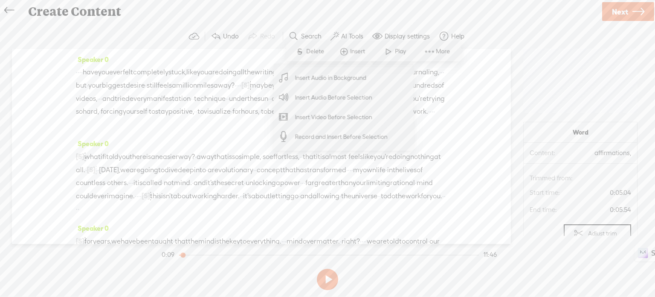
click at [250, 47] on section "Undo Redo Search Remove Background Noise AI Tools Configure Magic Sound Enhance…" at bounding box center [328, 36] width 638 height 25
click at [169, 70] on span "completely" at bounding box center [150, 72] width 35 height 13
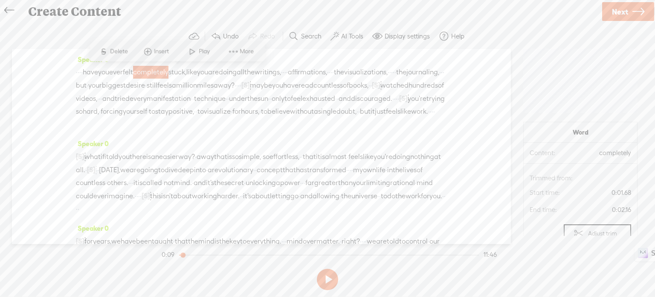
click at [204, 51] on span "Play" at bounding box center [205, 51] width 13 height 9
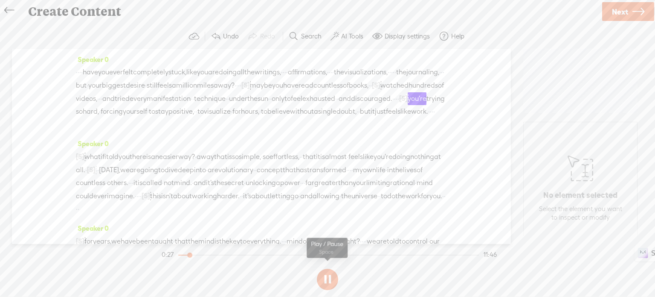
click at [323, 278] on button at bounding box center [327, 278] width 21 height 21
click at [241, 84] on span "·" at bounding box center [241, 85] width 2 height 13
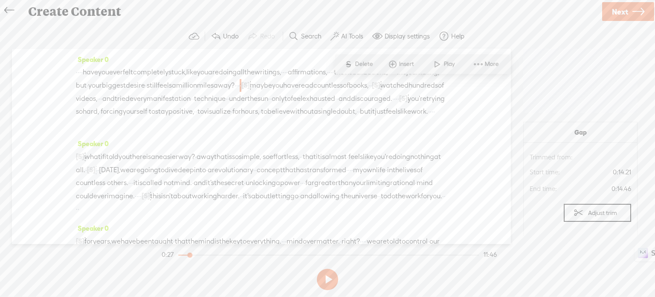
click at [363, 62] on span "Delete" at bounding box center [365, 64] width 20 height 9
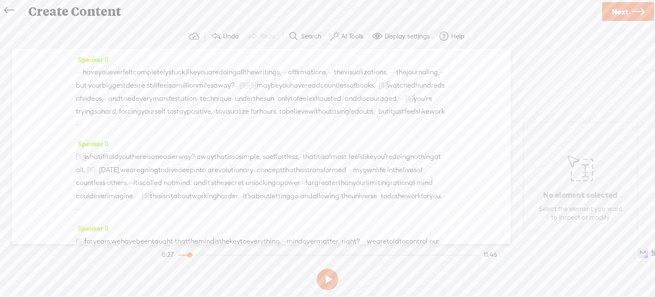
click at [108, 99] on span "·" at bounding box center [108, 98] width 2 height 13
click at [305, 76] on span "Delete" at bounding box center [302, 77] width 20 height 9
click at [399, 111] on div "· · · · have you ever felt completely stuck, like you are doing all the writing…" at bounding box center [261, 98] width 371 height 65
click at [349, 90] on span "Delete" at bounding box center [341, 89] width 20 height 9
drag, startPoint x: 138, startPoint y: 85, endPoint x: 145, endPoint y: 86, distance: 7.3
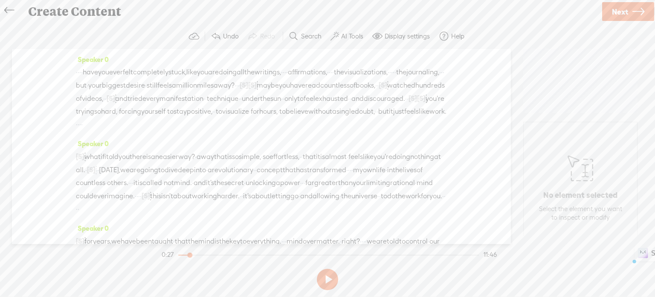
click at [145, 86] on div "· · · · have you ever felt completely stuck, like you are doing all the writing…" at bounding box center [261, 98] width 371 height 65
click at [87, 63] on span "Delete" at bounding box center [87, 64] width 20 height 9
click at [393, 76] on span "[S]" at bounding box center [397, 72] width 9 height 8
click at [139, 64] on span at bounding box center [131, 63] width 19 height 17
click at [98, 73] on span "have" at bounding box center [90, 72] width 15 height 13
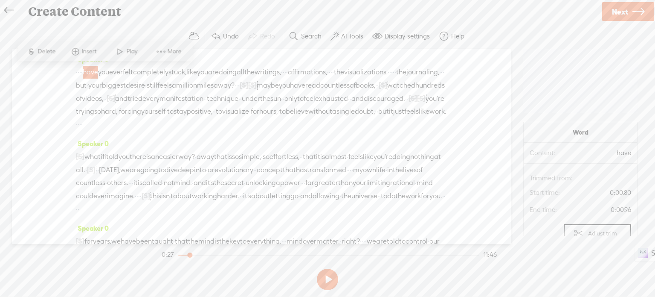
click at [131, 51] on span "Play" at bounding box center [132, 51] width 13 height 9
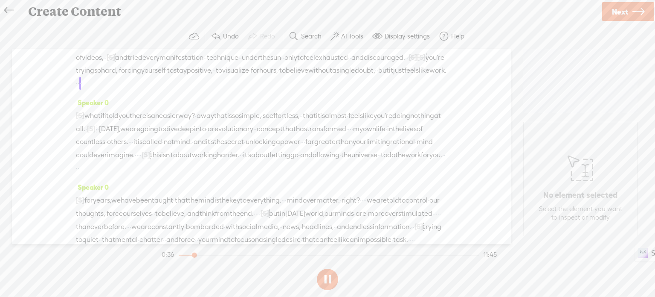
scroll to position [85, 0]
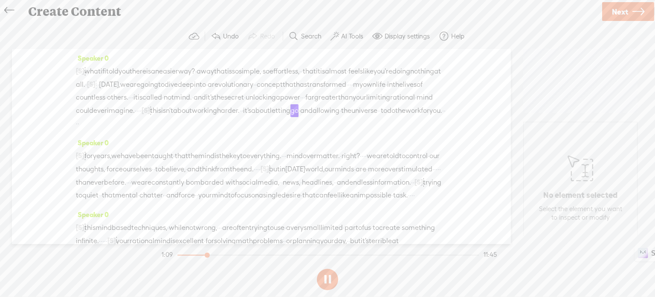
click at [329, 273] on button at bounding box center [327, 278] width 21 height 21
click at [338, 104] on span "than" at bounding box center [345, 97] width 15 height 13
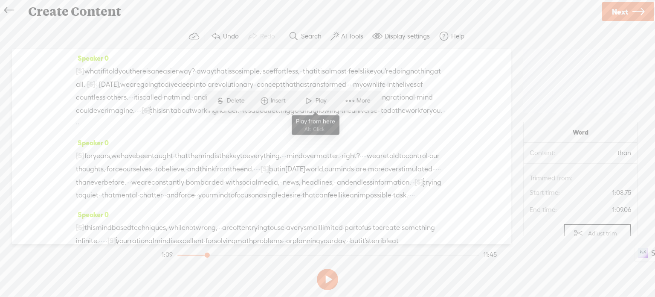
click at [313, 105] on span at bounding box center [308, 100] width 13 height 15
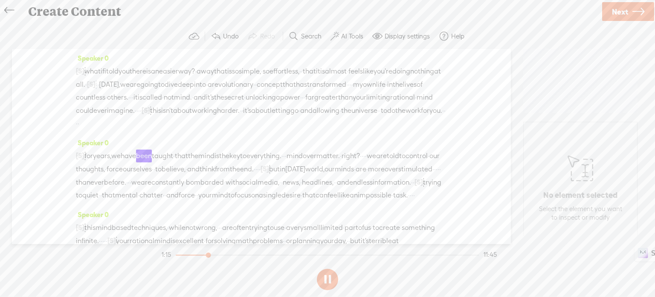
scroll to position [128, 0]
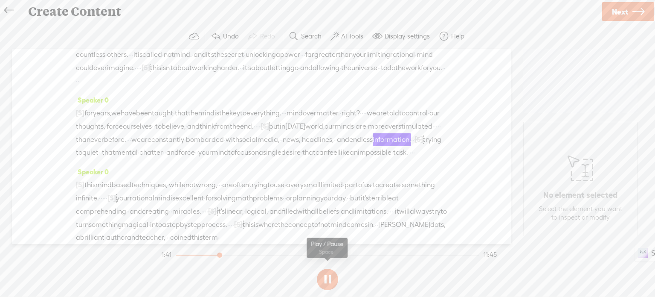
click at [323, 275] on button at bounding box center [327, 278] width 21 height 21
drag, startPoint x: 288, startPoint y: 163, endPoint x: 297, endPoint y: 164, distance: 8.6
click at [297, 159] on div "[S] · · · · · · for years, we have been taught · that the mind is the key to ev…" at bounding box center [261, 132] width 371 height 52
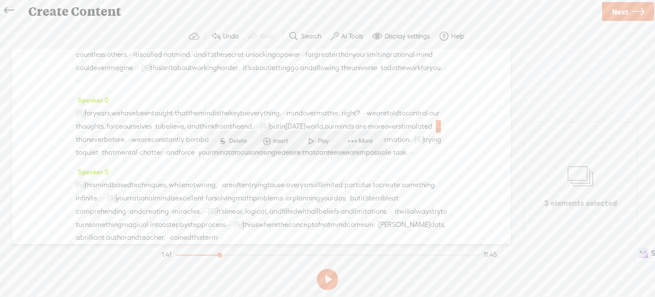
click at [242, 138] on span "Delete" at bounding box center [239, 141] width 20 height 9
click at [285, 133] on span "today's" at bounding box center [295, 126] width 20 height 13
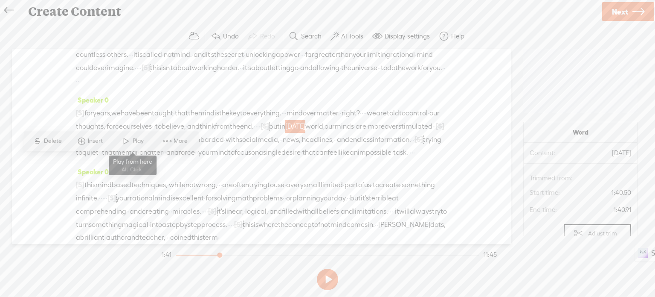
click at [125, 142] on span at bounding box center [126, 140] width 13 height 15
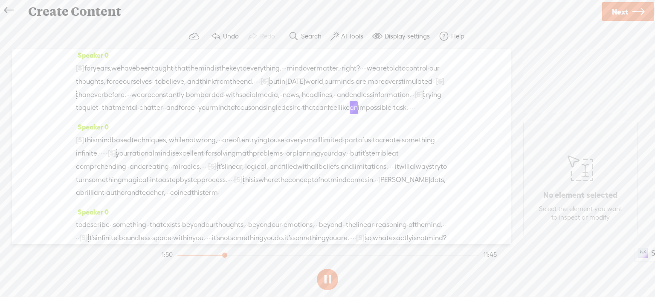
scroll to position [213, 0]
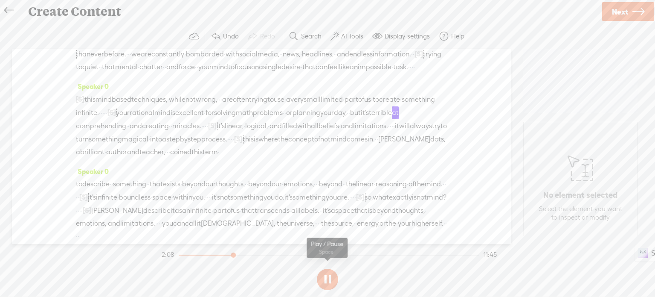
click at [329, 273] on button at bounding box center [327, 278] width 21 height 21
drag, startPoint x: 215, startPoint y: 160, endPoint x: 224, endPoint y: 163, distance: 8.9
click at [224, 158] on div "[S] · · · · · · · · this mind based techniques, · while not wrong, · · · are of…" at bounding box center [261, 126] width 371 height 66
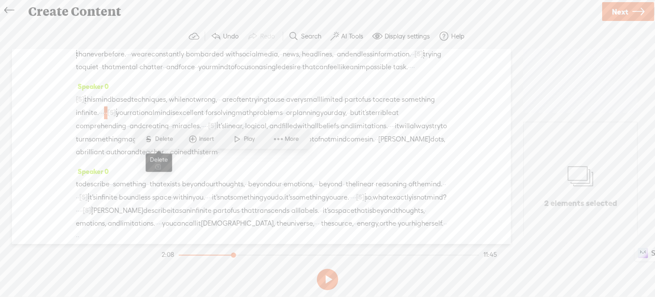
click at [164, 136] on span "Delete" at bounding box center [165, 138] width 20 height 9
click at [364, 106] on span "us" at bounding box center [367, 99] width 7 height 13
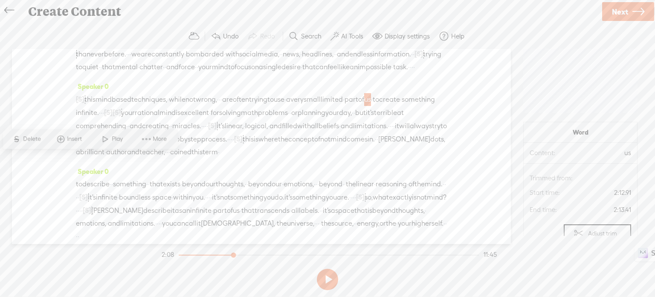
click at [117, 138] on span "Play" at bounding box center [118, 138] width 13 height 9
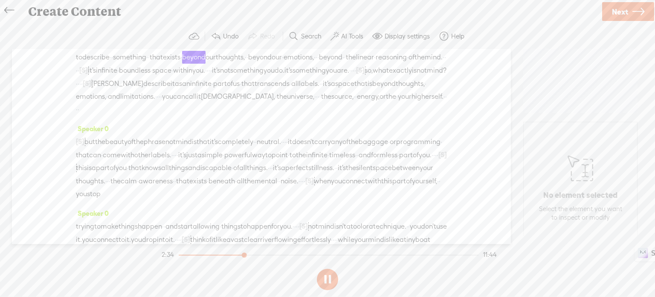
scroll to position [341, 0]
drag, startPoint x: 324, startPoint y: 279, endPoint x: 319, endPoint y: 259, distance: 20.4
click at [324, 279] on button at bounding box center [327, 278] width 21 height 21
drag, startPoint x: 196, startPoint y: 125, endPoint x: 203, endPoint y: 128, distance: 7.7
click at [203, 114] on div "to describe · · something · · that exists · beyond our thoughts, · · beyond our…" at bounding box center [261, 81] width 371 height 65
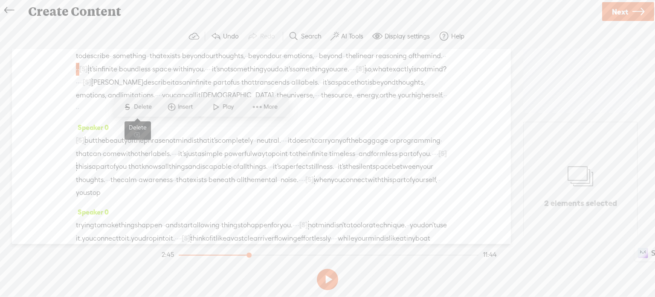
drag, startPoint x: 145, startPoint y: 107, endPoint x: 143, endPoint y: 111, distance: 4.4
click at [145, 107] on span "Delete" at bounding box center [144, 106] width 20 height 9
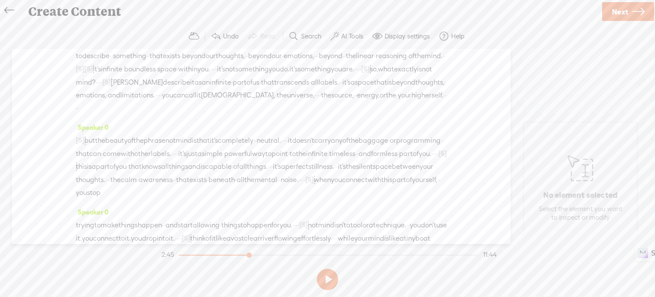
click at [376, 62] on span "reasoning" at bounding box center [391, 55] width 31 height 13
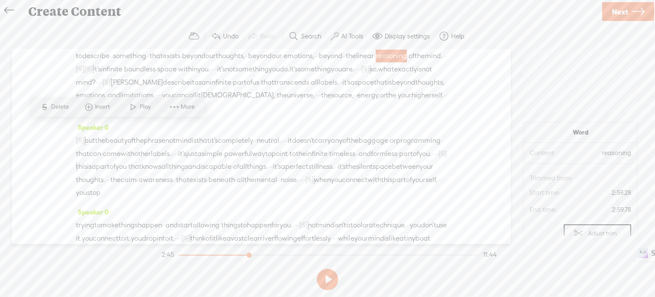
click at [131, 106] on span at bounding box center [133, 106] width 13 height 15
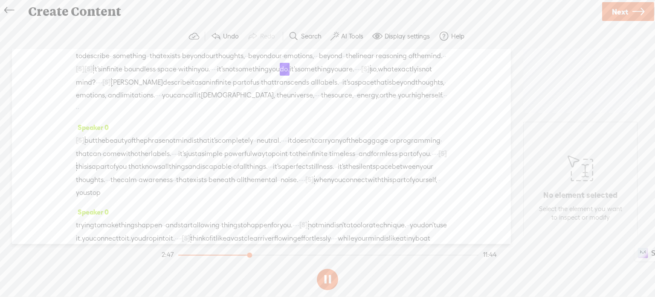
click at [324, 277] on button at bounding box center [327, 278] width 21 height 21
drag, startPoint x: 372, startPoint y: 128, endPoint x: 379, endPoint y: 128, distance: 6.8
click at [379, 114] on div "to describe · · something · · that exists · beyond our thoughts, · · beyond our…" at bounding box center [261, 81] width 371 height 65
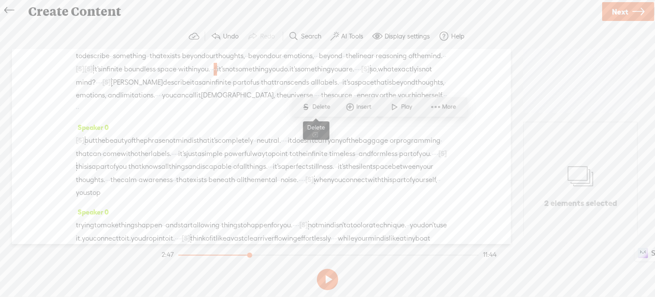
click at [325, 110] on span "Delete" at bounding box center [322, 106] width 20 height 9
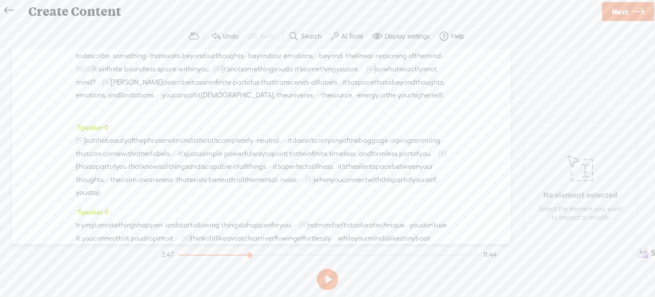
click at [425, 62] on span "mind." at bounding box center [434, 55] width 18 height 13
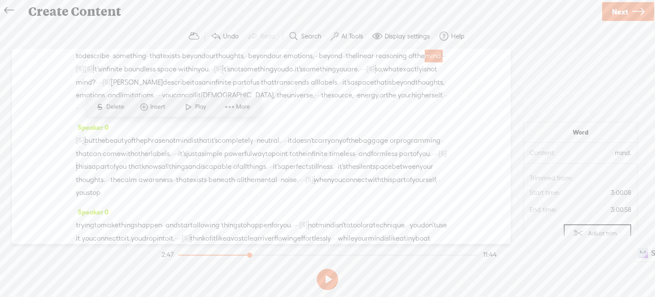
click at [203, 105] on span "Play" at bounding box center [201, 106] width 13 height 9
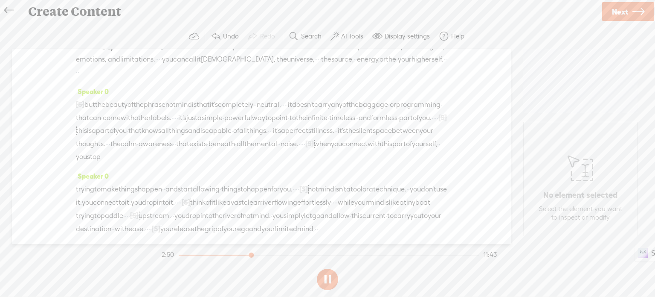
scroll to position [384, 0]
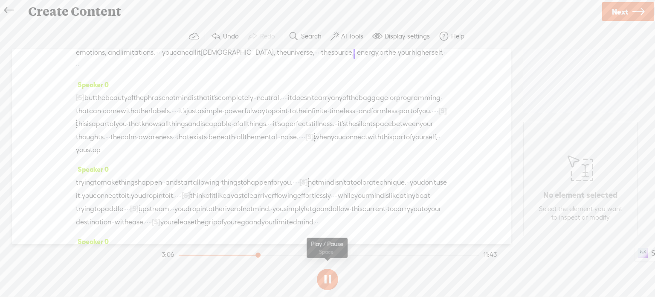
click at [322, 277] on button at bounding box center [327, 278] width 21 height 21
drag, startPoint x: 279, startPoint y: 124, endPoint x: 288, endPoint y: 125, distance: 9.4
click at [288, 72] on div "to describe · · something · · that exists · beyond our thoughts, · · beyond our…" at bounding box center [261, 39] width 371 height 65
click at [226, 102] on span "Delete" at bounding box center [230, 102] width 20 height 9
click at [125, 59] on span "limitations." at bounding box center [137, 53] width 35 height 13
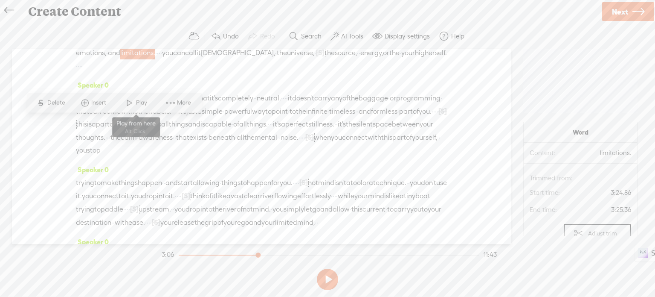
click at [142, 100] on span "Play" at bounding box center [142, 102] width 13 height 9
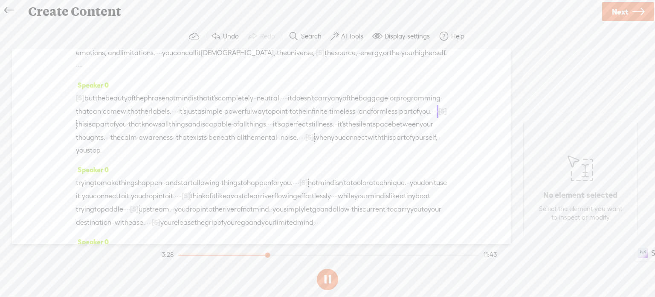
click at [328, 277] on button at bounding box center [327, 278] width 21 height 21
click at [323, 273] on button at bounding box center [327, 278] width 21 height 21
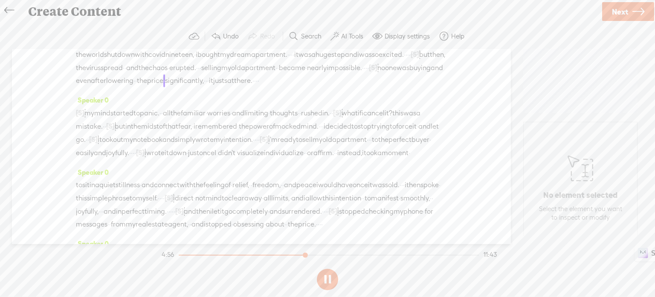
scroll to position [640, 0]
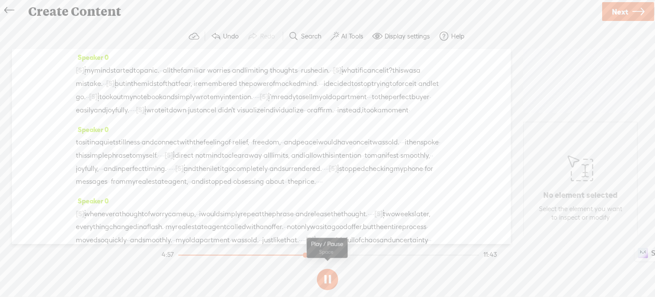
click at [330, 273] on button at bounding box center [327, 278] width 21 height 21
click at [137, 44] on span "·" at bounding box center [136, 38] width 2 height 13
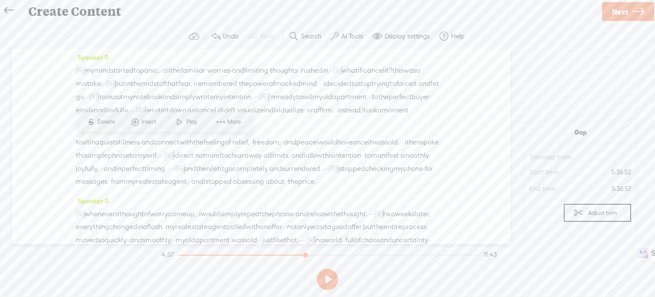
click at [97, 121] on span "Delete" at bounding box center [107, 121] width 20 height 9
click at [172, 45] on span "·" at bounding box center [171, 38] width 2 height 13
click at [142, 117] on span "Delete" at bounding box center [151, 121] width 20 height 9
click at [307, 32] on span "nearly" at bounding box center [317, 25] width 20 height 13
click at [304, 109] on span at bounding box center [302, 108] width 13 height 15
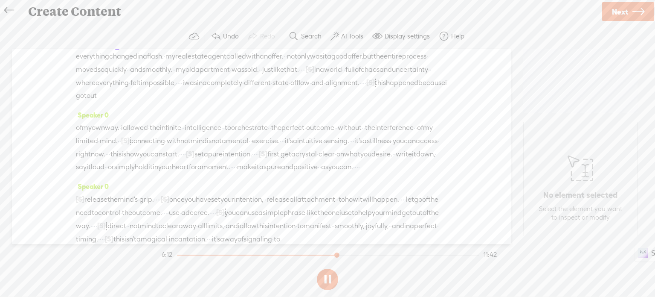
scroll to position [853, 0]
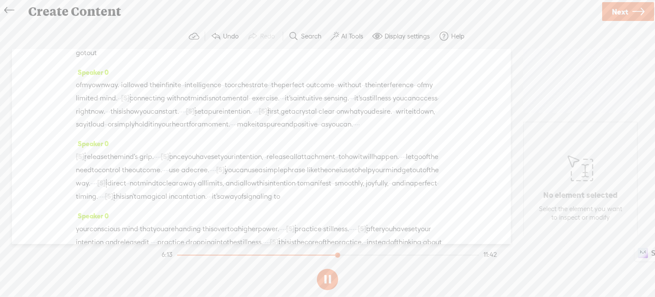
drag, startPoint x: 331, startPoint y: 276, endPoint x: 337, endPoint y: 232, distance: 44.7
click at [331, 273] on button at bounding box center [327, 278] width 21 height 21
click at [248, 86] on span "Delete" at bounding box center [252, 87] width 20 height 9
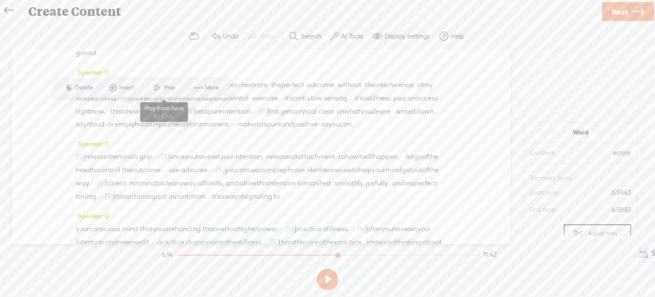
click at [157, 87] on span at bounding box center [157, 87] width 13 height 15
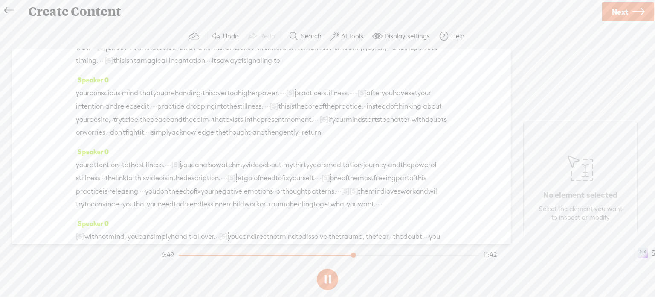
scroll to position [939, 0]
click at [326, 276] on button at bounding box center [327, 278] width 21 height 21
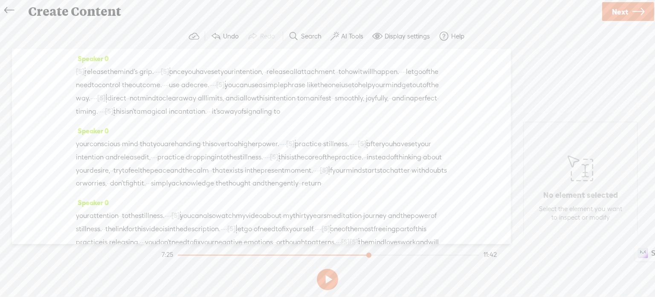
click at [619, 12] on span "Next" at bounding box center [620, 12] width 16 height 22
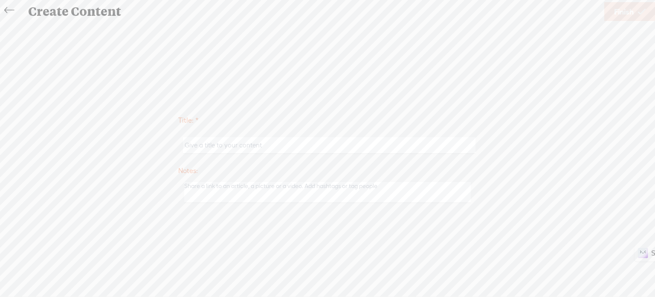
click at [282, 145] on input "text" at bounding box center [329, 145] width 292 height 17
type input "Not Mind"
click at [630, 12] on span "Finish" at bounding box center [624, 12] width 20 height 22
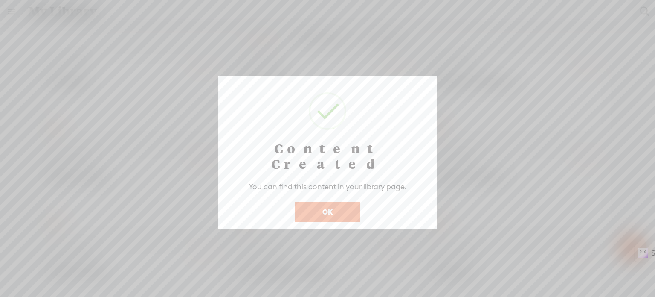
click at [335, 202] on button "OK" at bounding box center [327, 212] width 65 height 20
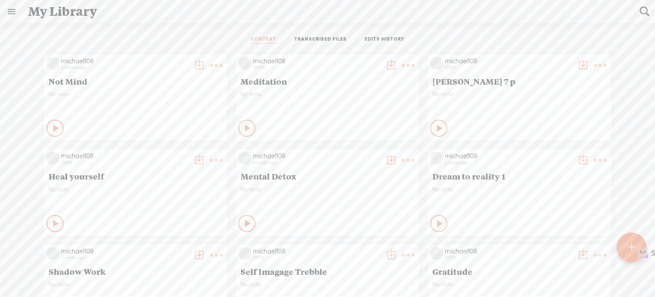
click at [210, 64] on t at bounding box center [216, 65] width 12 height 12
click at [165, 172] on link "Download as..." at bounding box center [169, 172] width 85 height 20
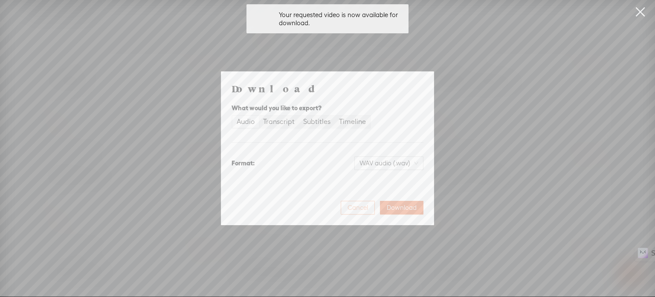
click at [355, 208] on span "Cancel" at bounding box center [358, 207] width 20 height 9
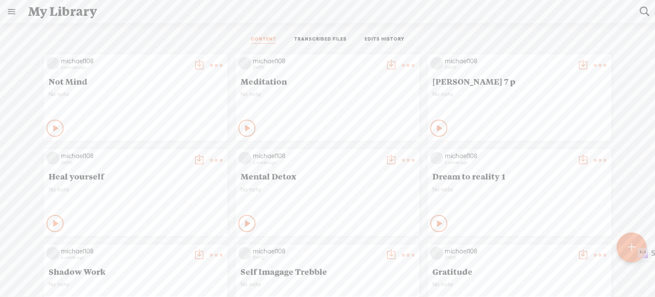
click at [210, 65] on t at bounding box center [216, 65] width 12 height 12
click at [168, 153] on link "Download as..." at bounding box center [169, 152] width 85 height 20
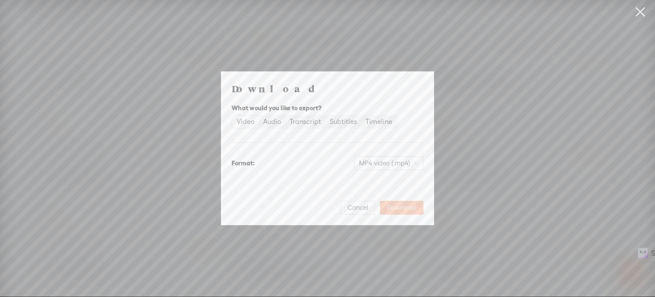
click at [398, 208] on span "Download" at bounding box center [402, 207] width 30 height 9
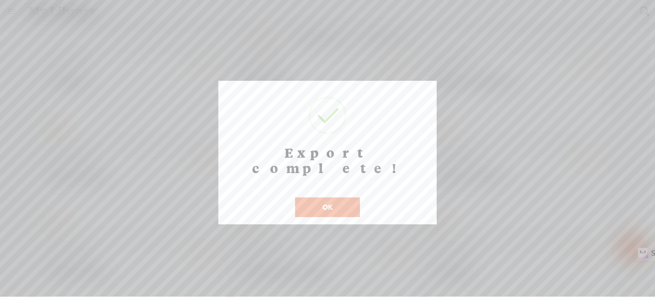
click at [343, 197] on button "OK" at bounding box center [327, 207] width 65 height 20
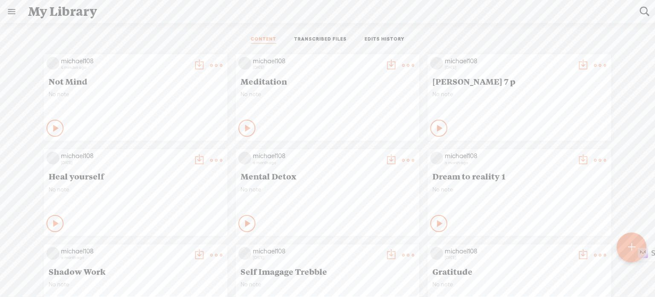
click at [12, 9] on link at bounding box center [11, 11] width 22 height 22
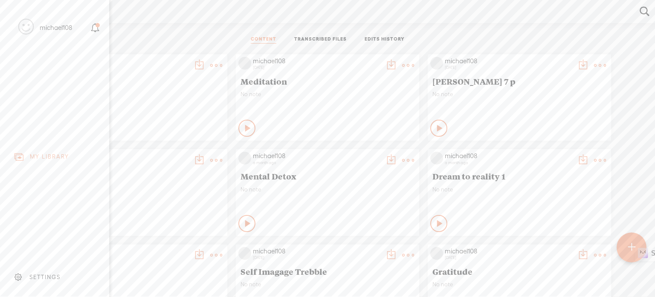
click at [61, 25] on div "michael108" at bounding box center [56, 27] width 32 height 9
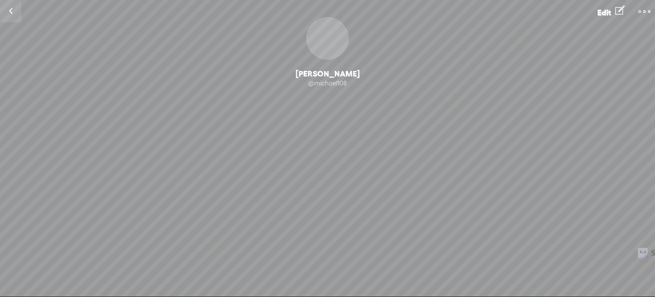
click at [647, 10] on t at bounding box center [645, 12] width 12 height 12
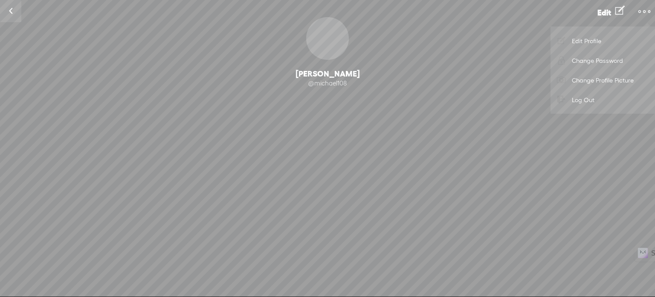
click at [584, 100] on link "Log Out" at bounding box center [603, 100] width 96 height 20
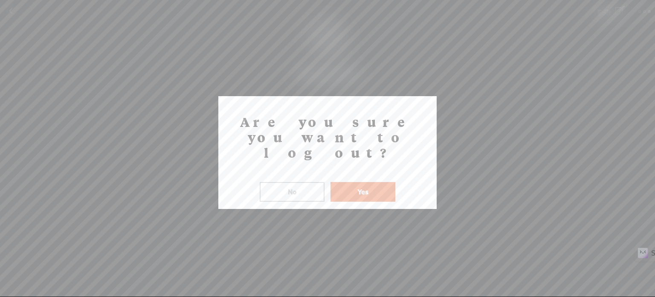
click at [355, 182] on button "Yes" at bounding box center [363, 192] width 65 height 20
